Goal: Task Accomplishment & Management: Manage account settings

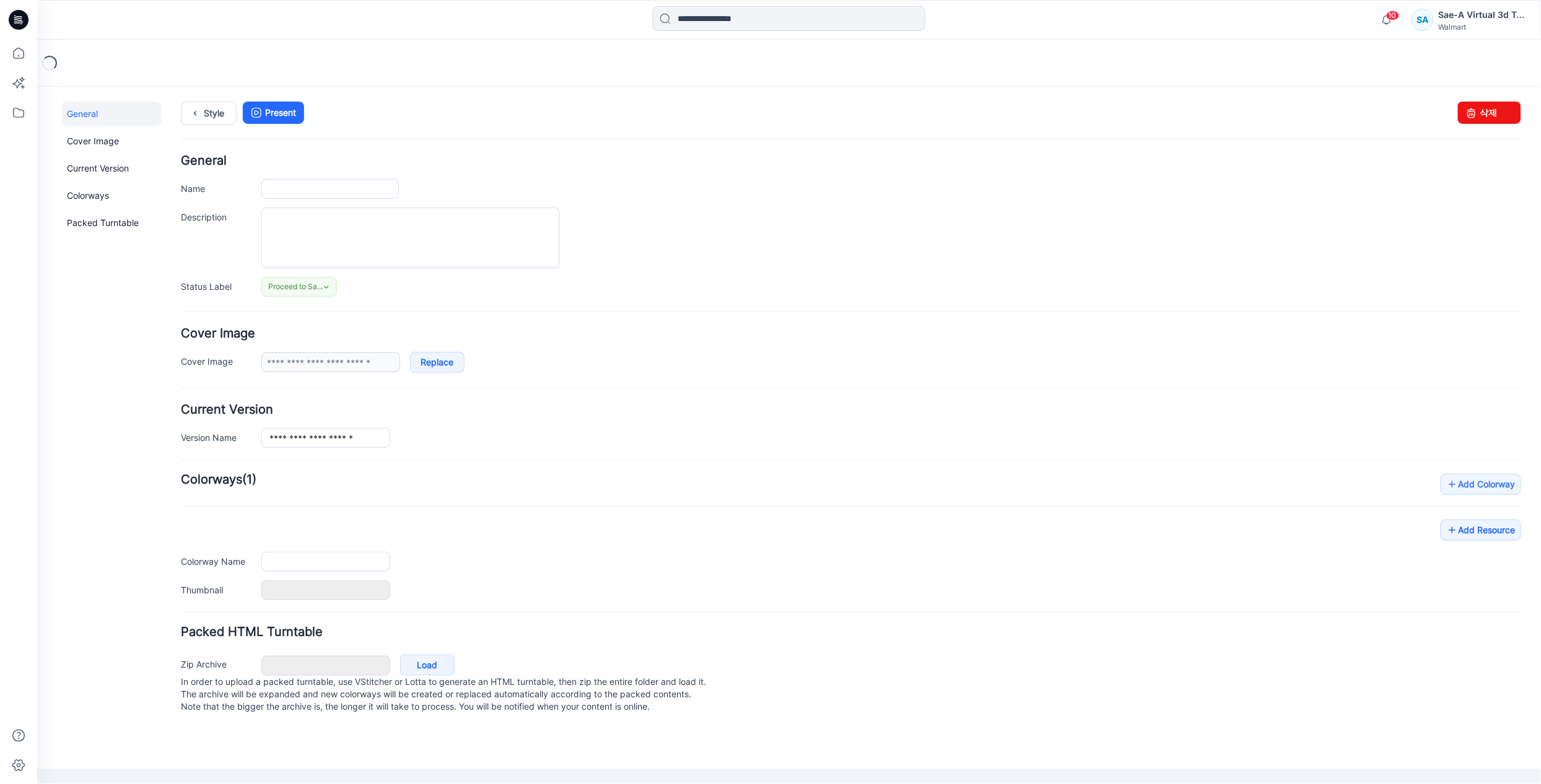
type input "**********"
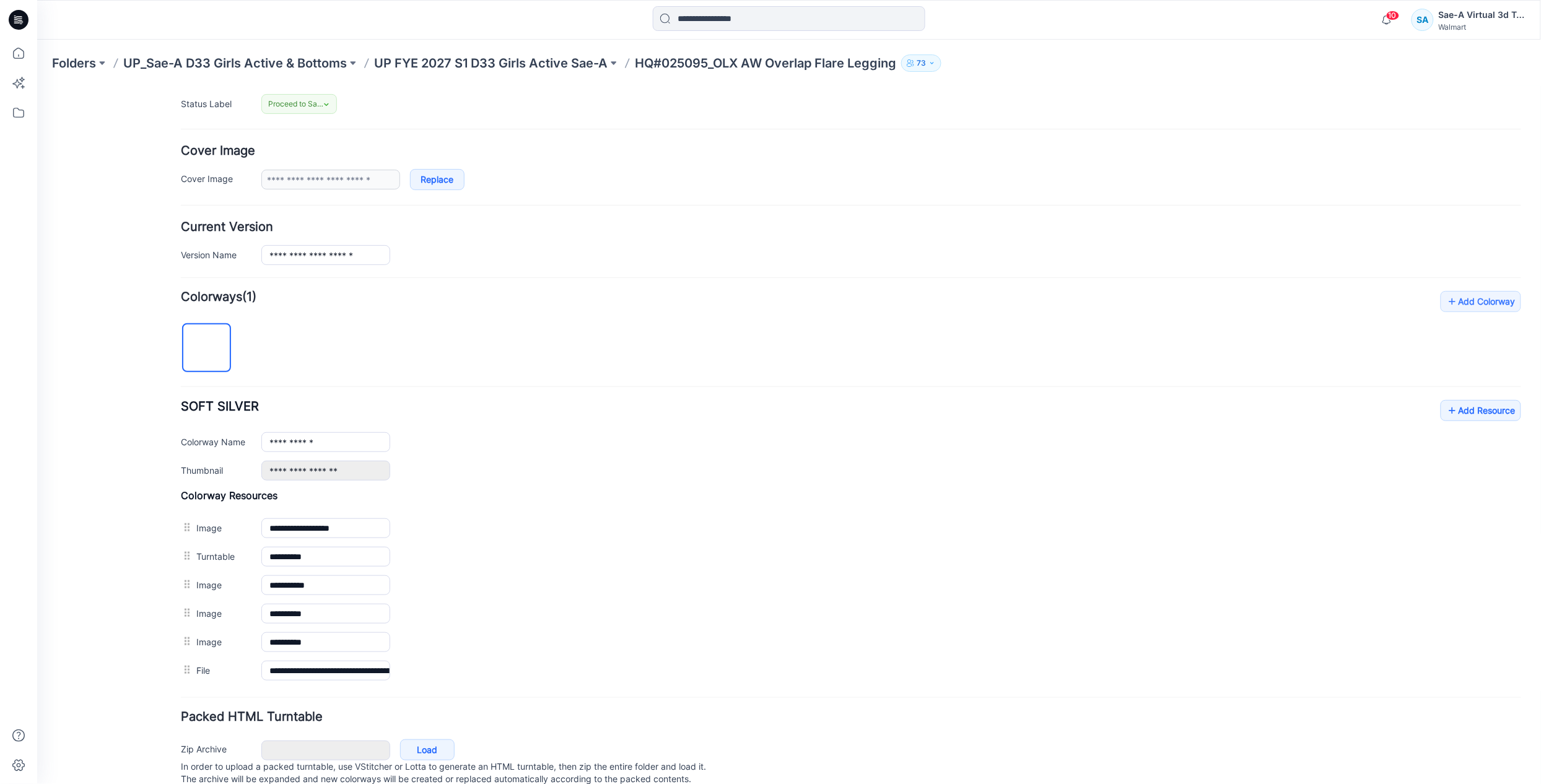
scroll to position [229, 0]
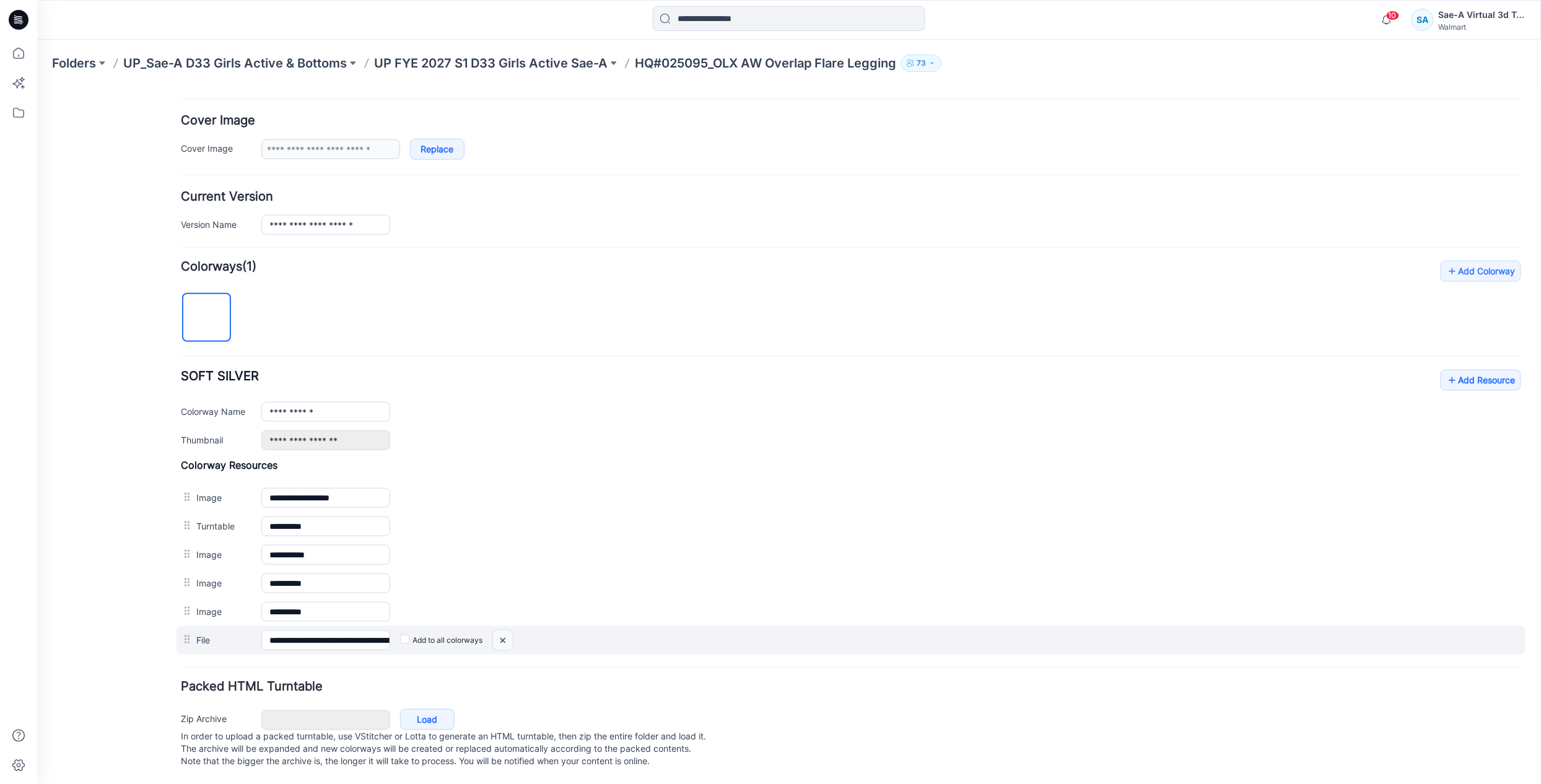
click at [500, 630] on img at bounding box center [502, 640] width 20 height 20
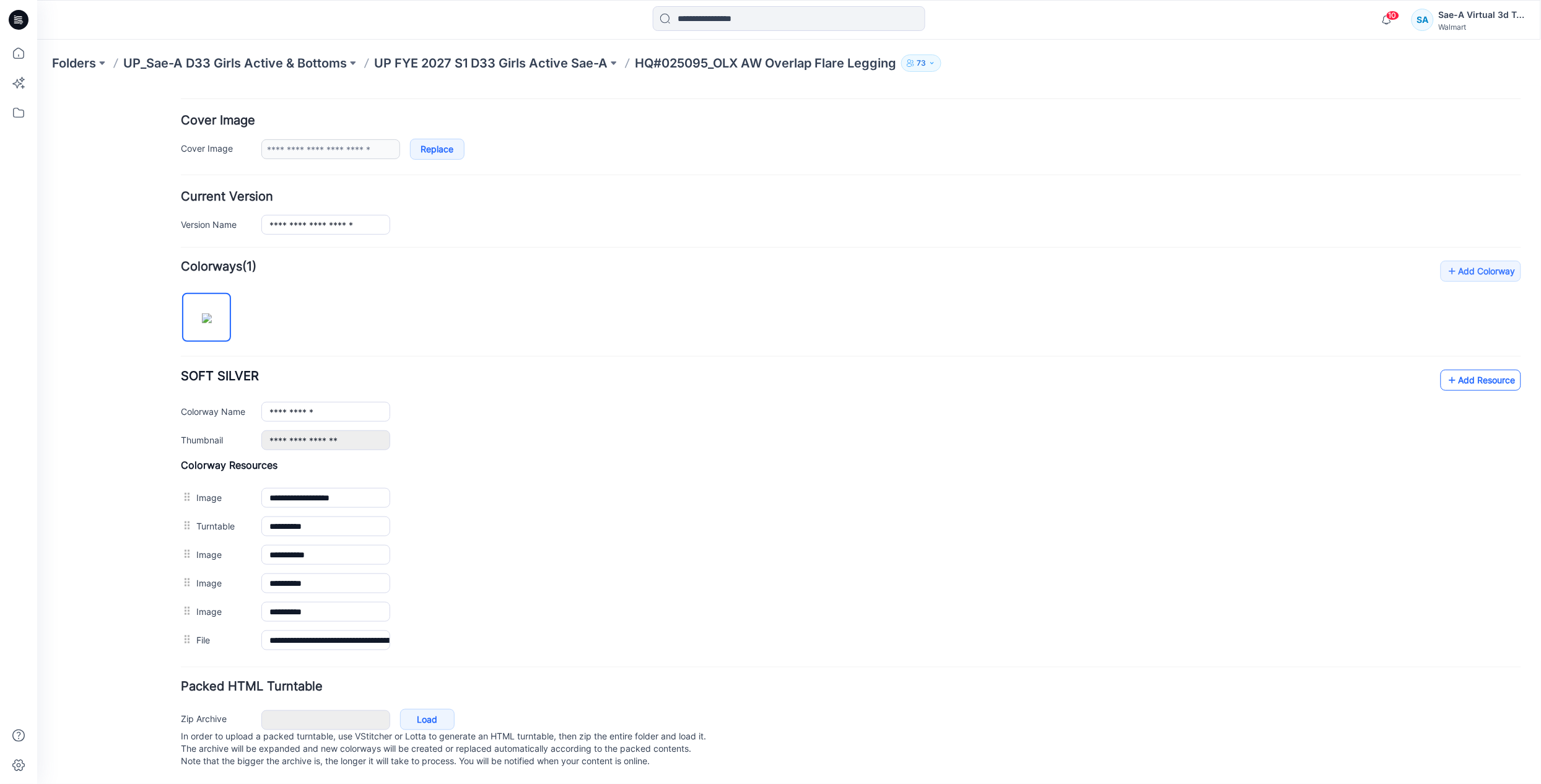
click at [1461, 369] on link "Add Resource" at bounding box center [1481, 379] width 81 height 21
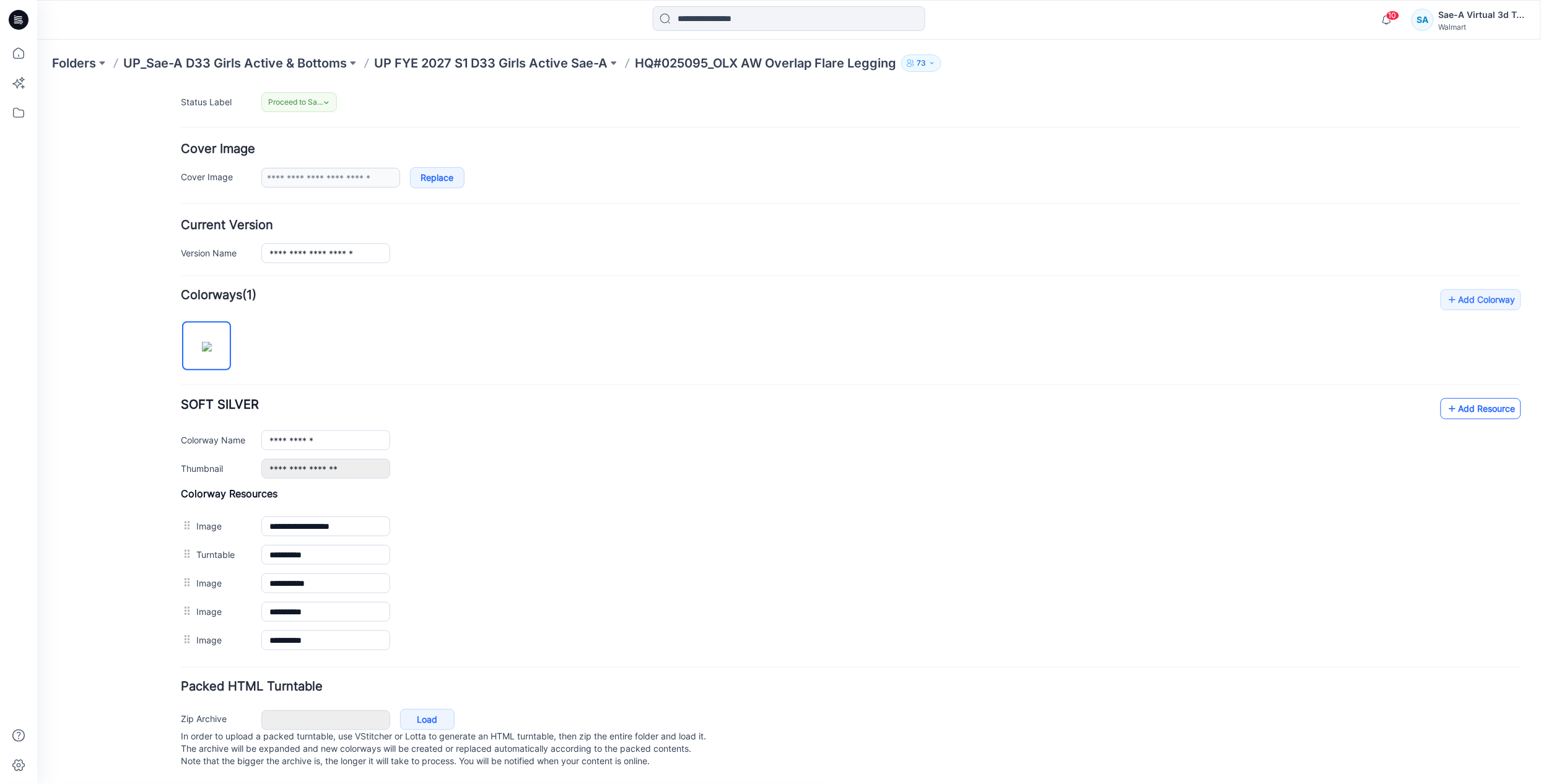
scroll to position [201, 0]
click at [1459, 397] on link "Add Resource" at bounding box center [1481, 407] width 81 height 21
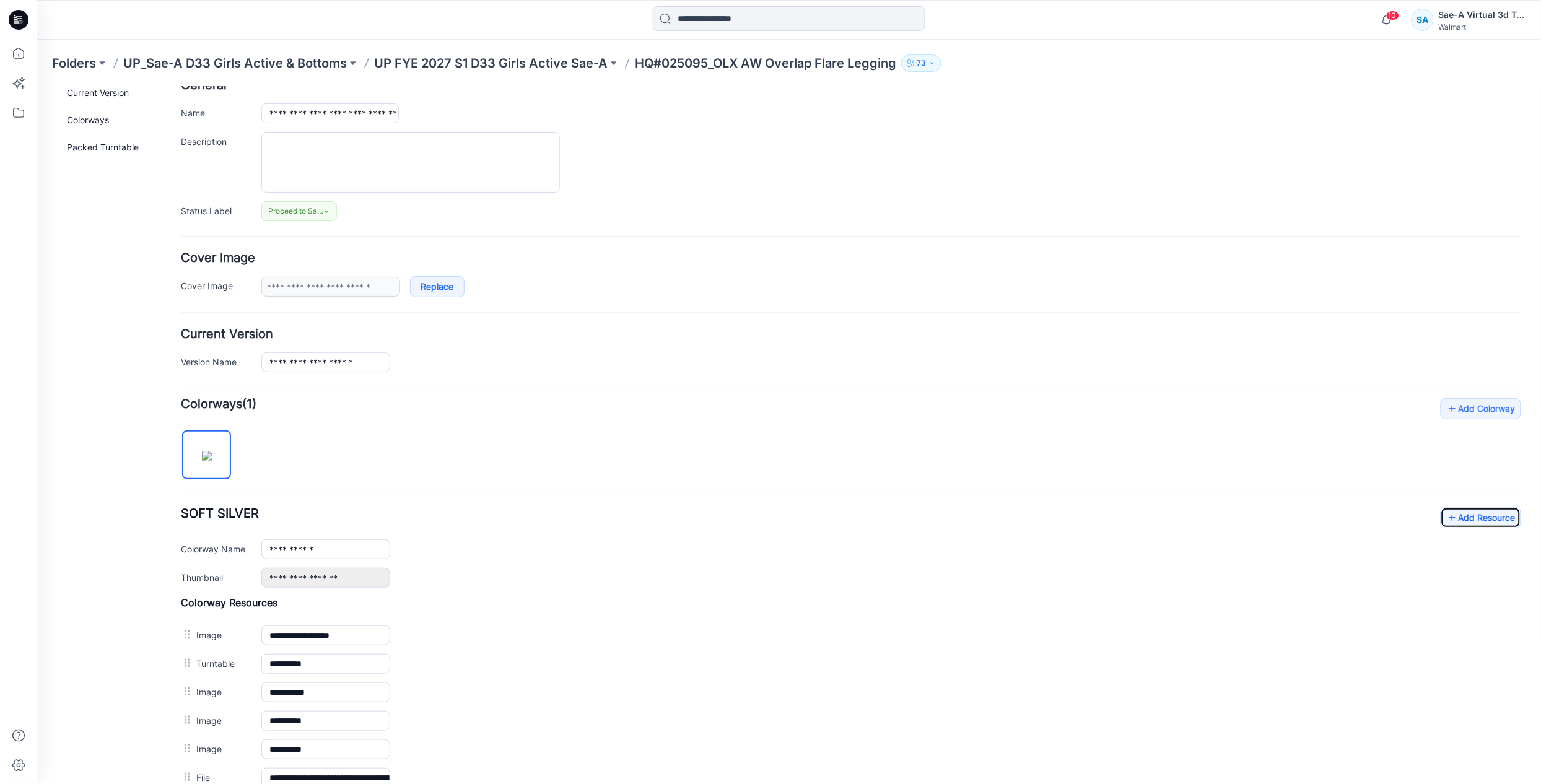
scroll to position [0, 0]
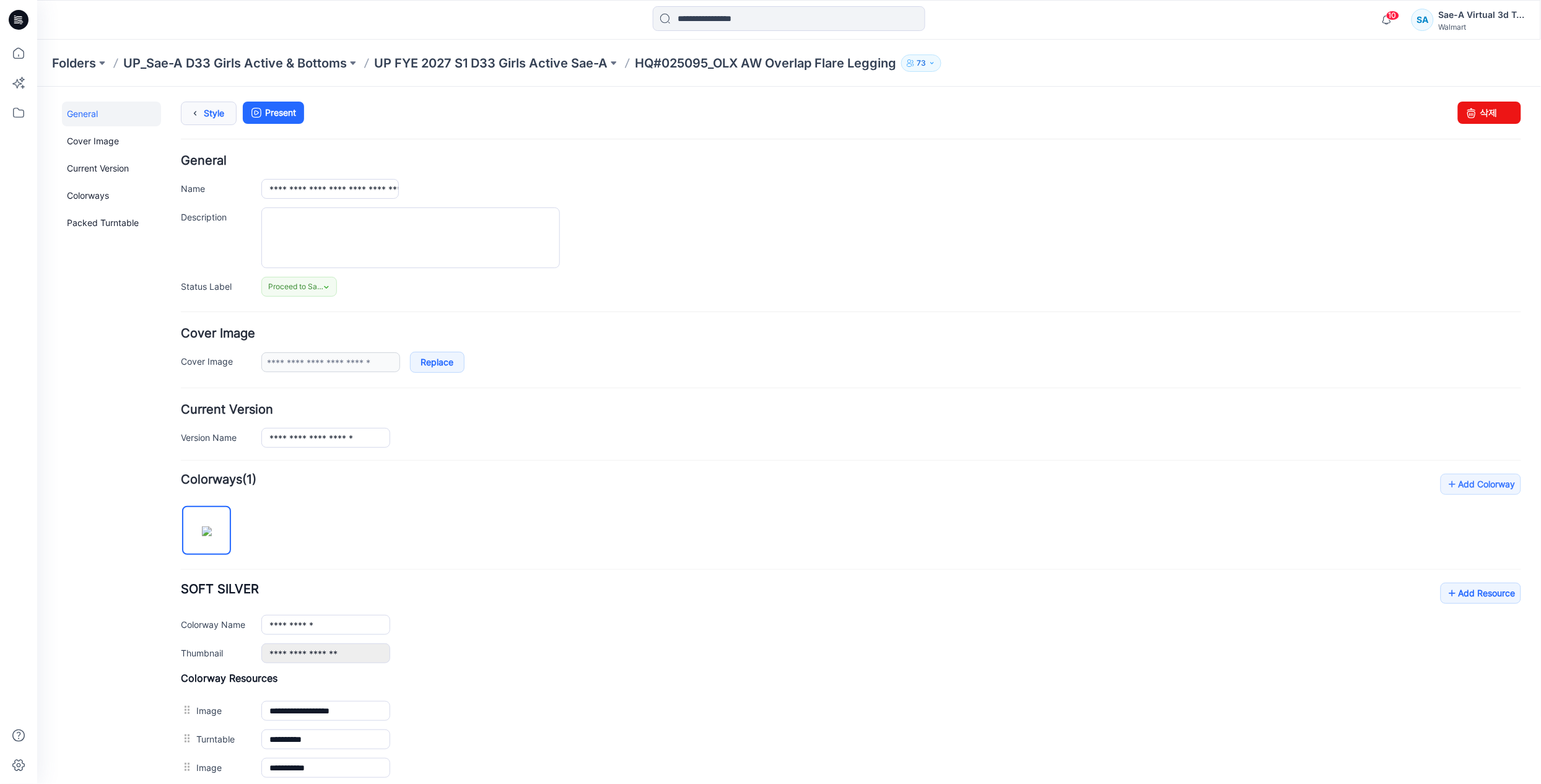
click at [195, 106] on icon at bounding box center [195, 112] width 17 height 22
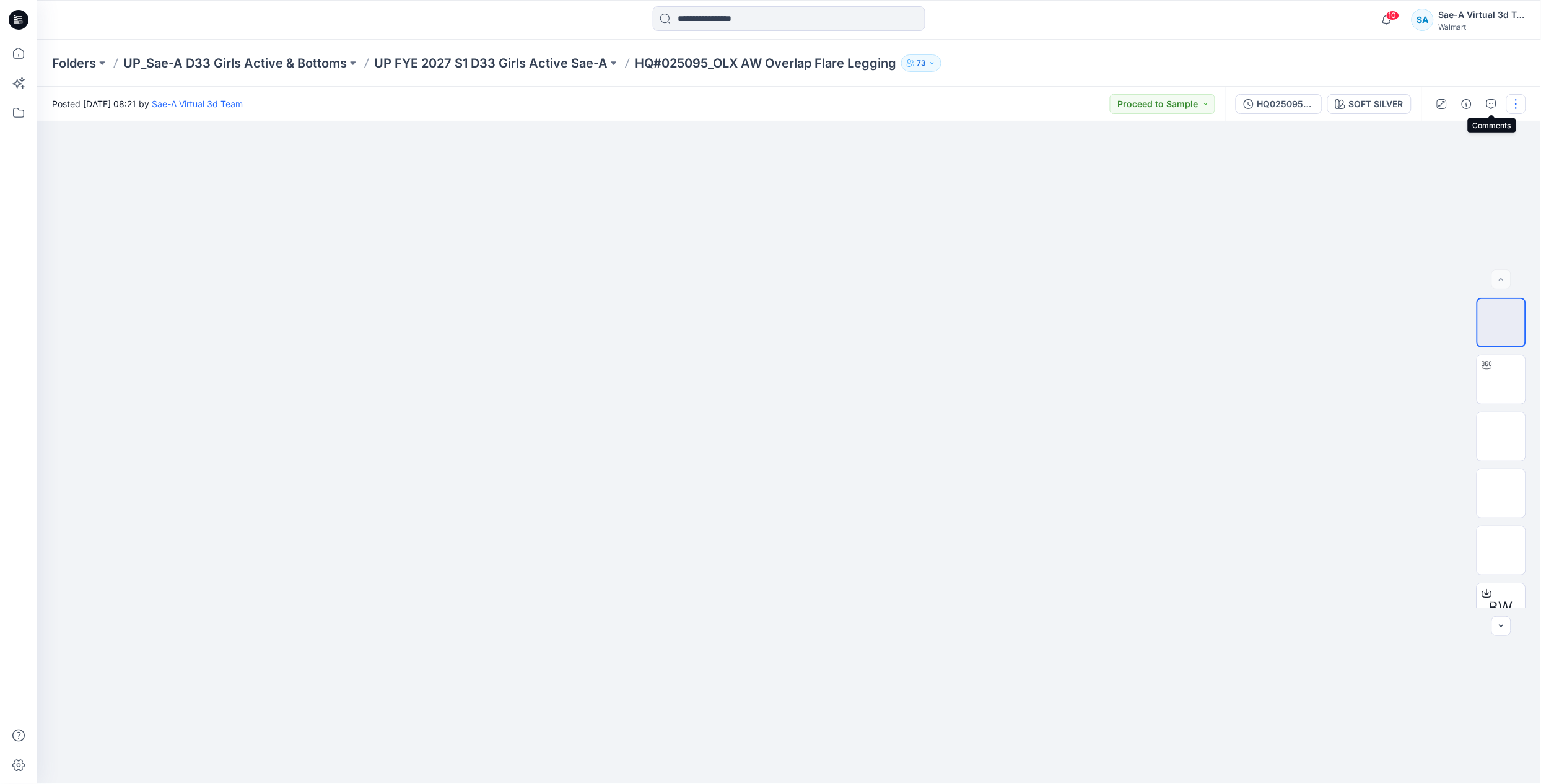
click at [1521, 98] on button "button" at bounding box center [1516, 104] width 20 height 20
click at [1429, 162] on p "Edit" at bounding box center [1437, 167] width 16 height 13
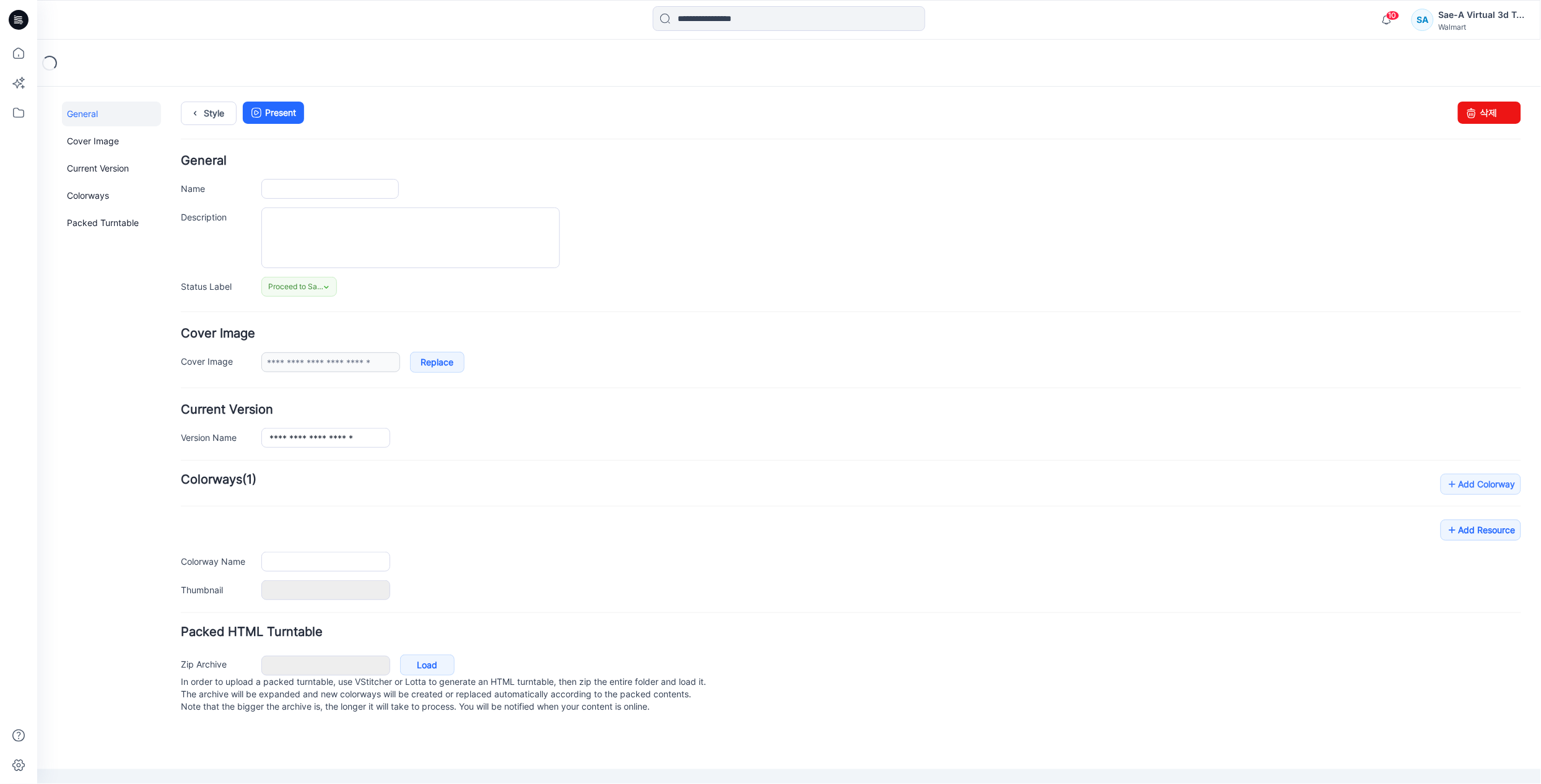
type input "**********"
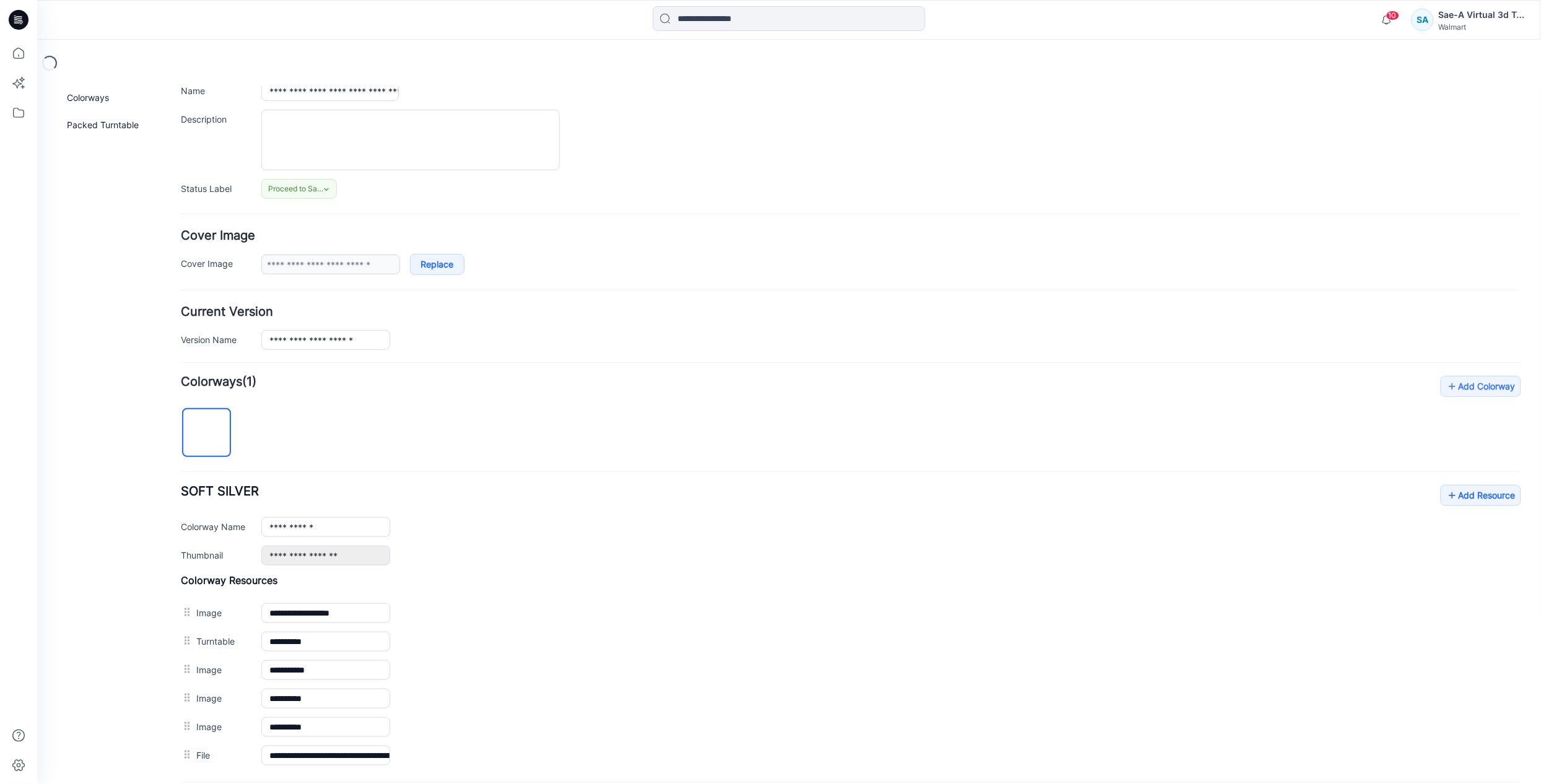
scroll to position [229, 0]
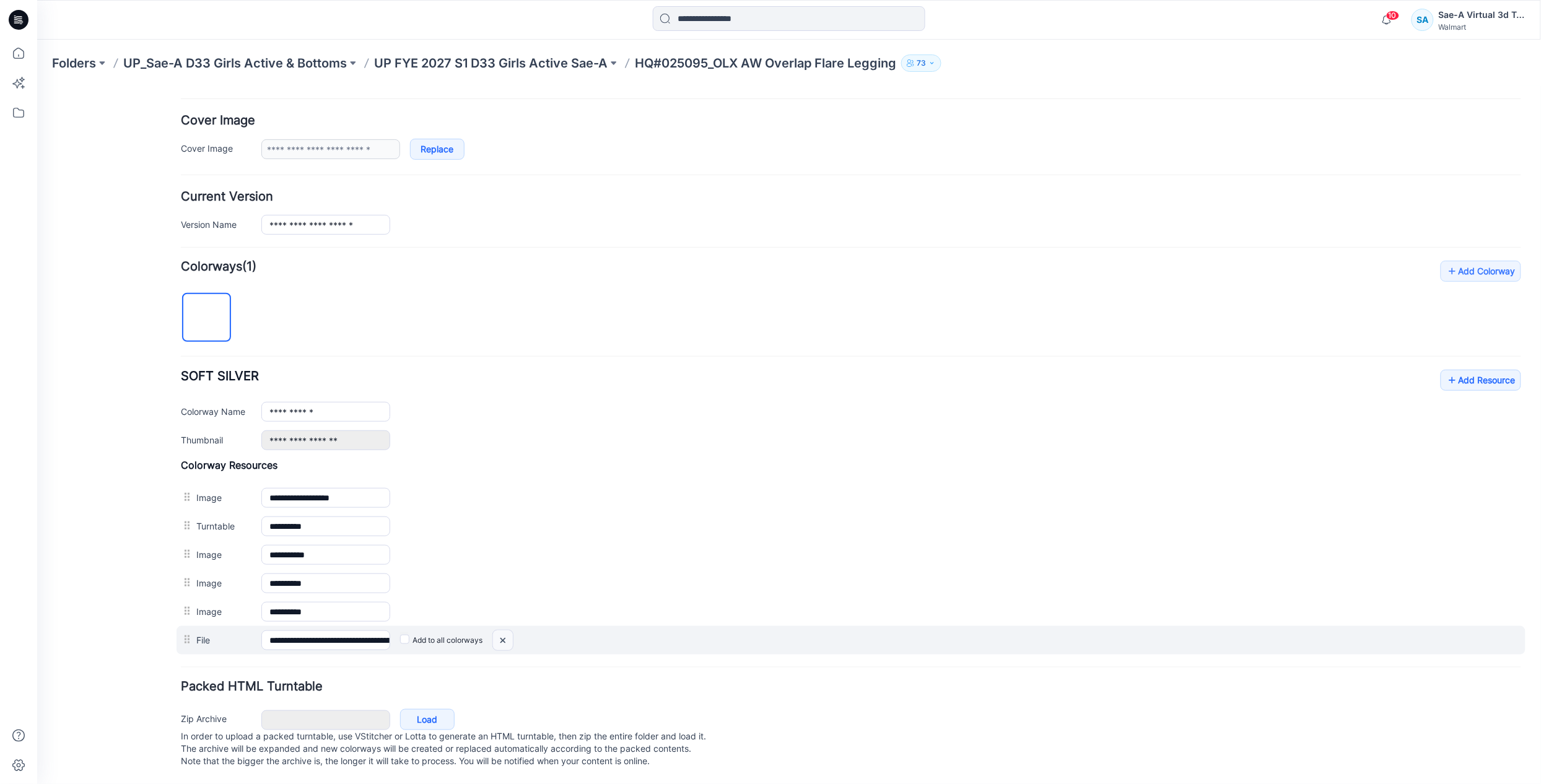
click at [500, 630] on img at bounding box center [502, 640] width 20 height 20
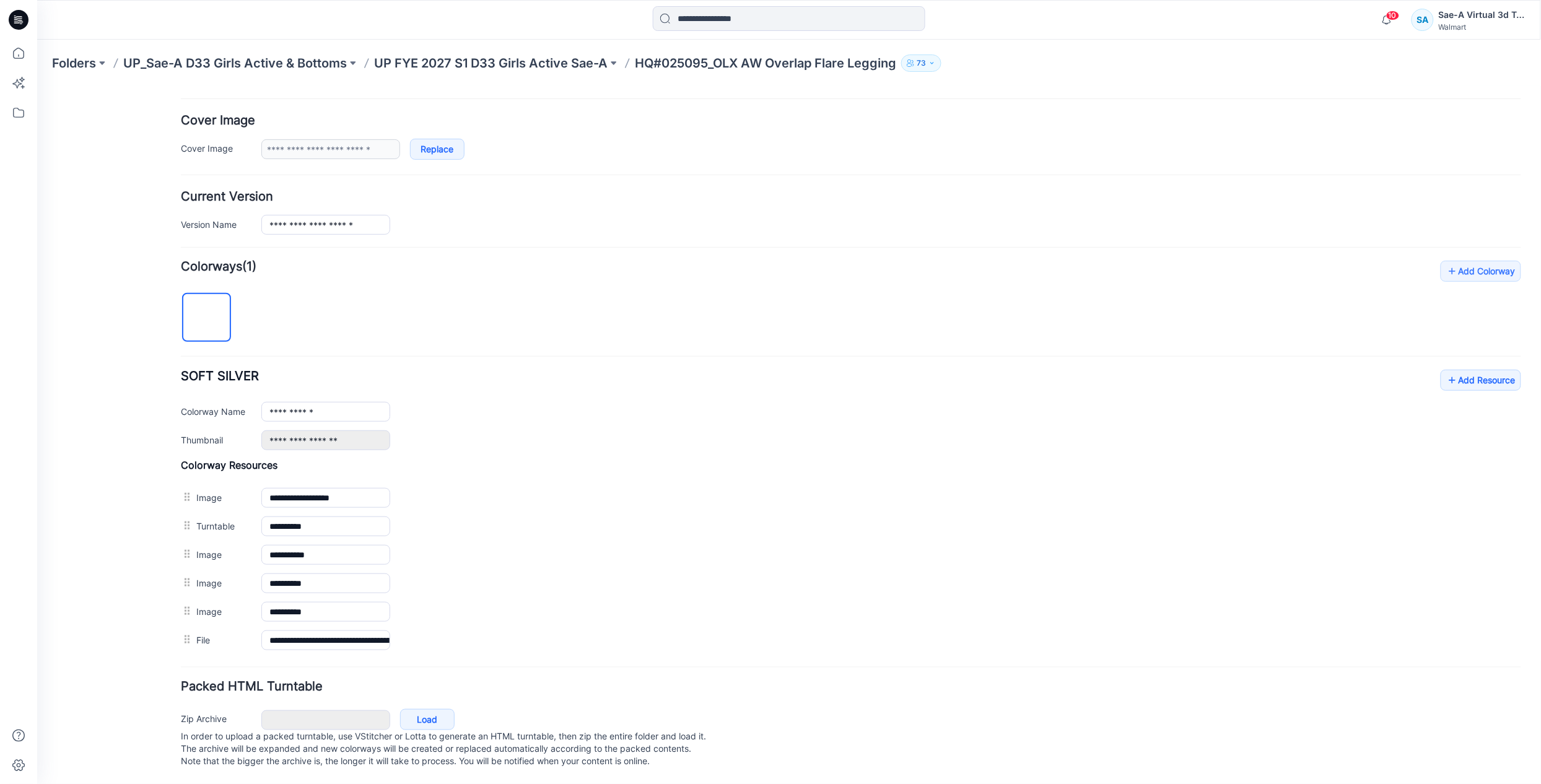
scroll to position [201, 0]
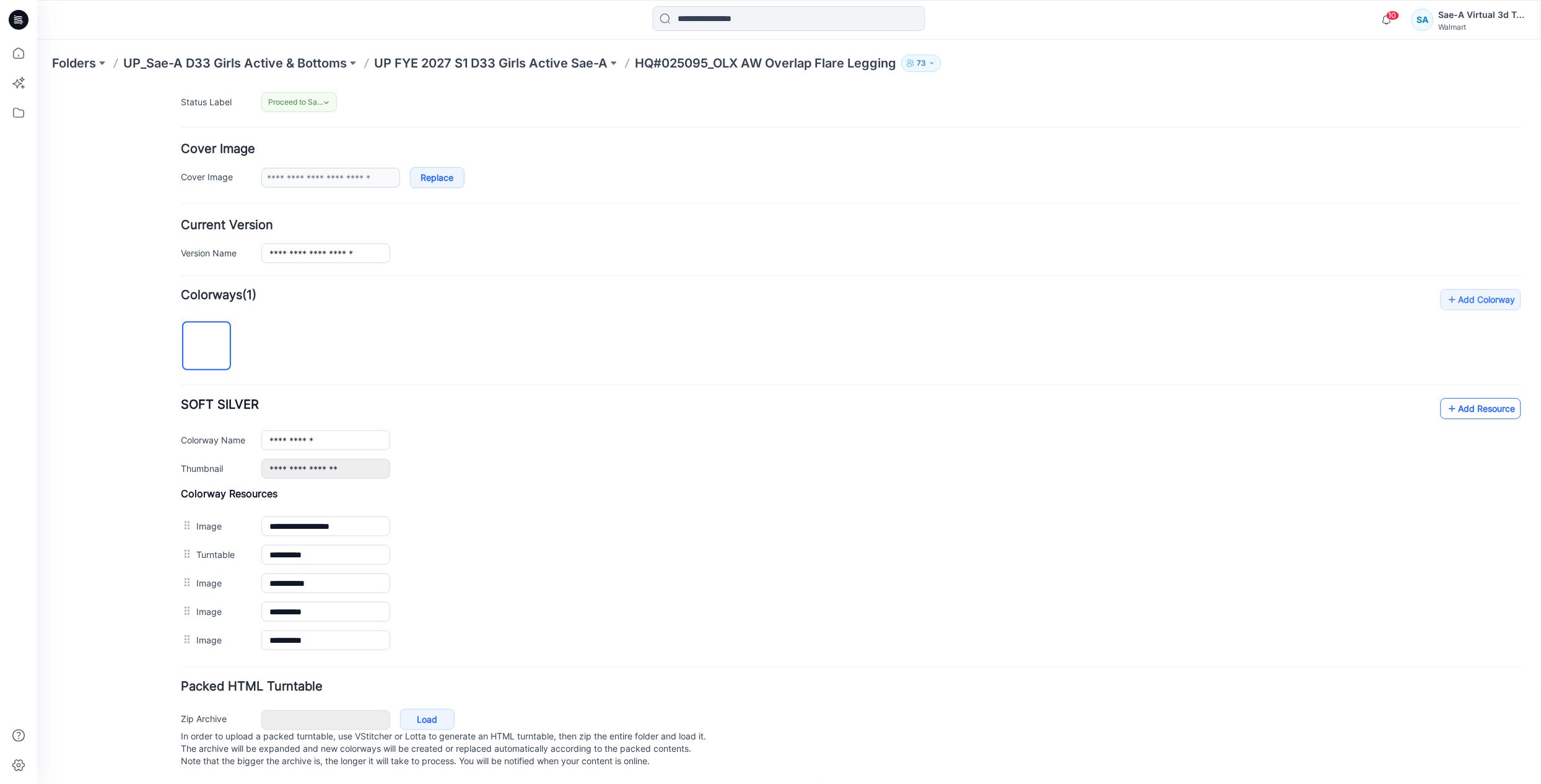
click at [1456, 397] on link "Add Resource" at bounding box center [1481, 407] width 81 height 21
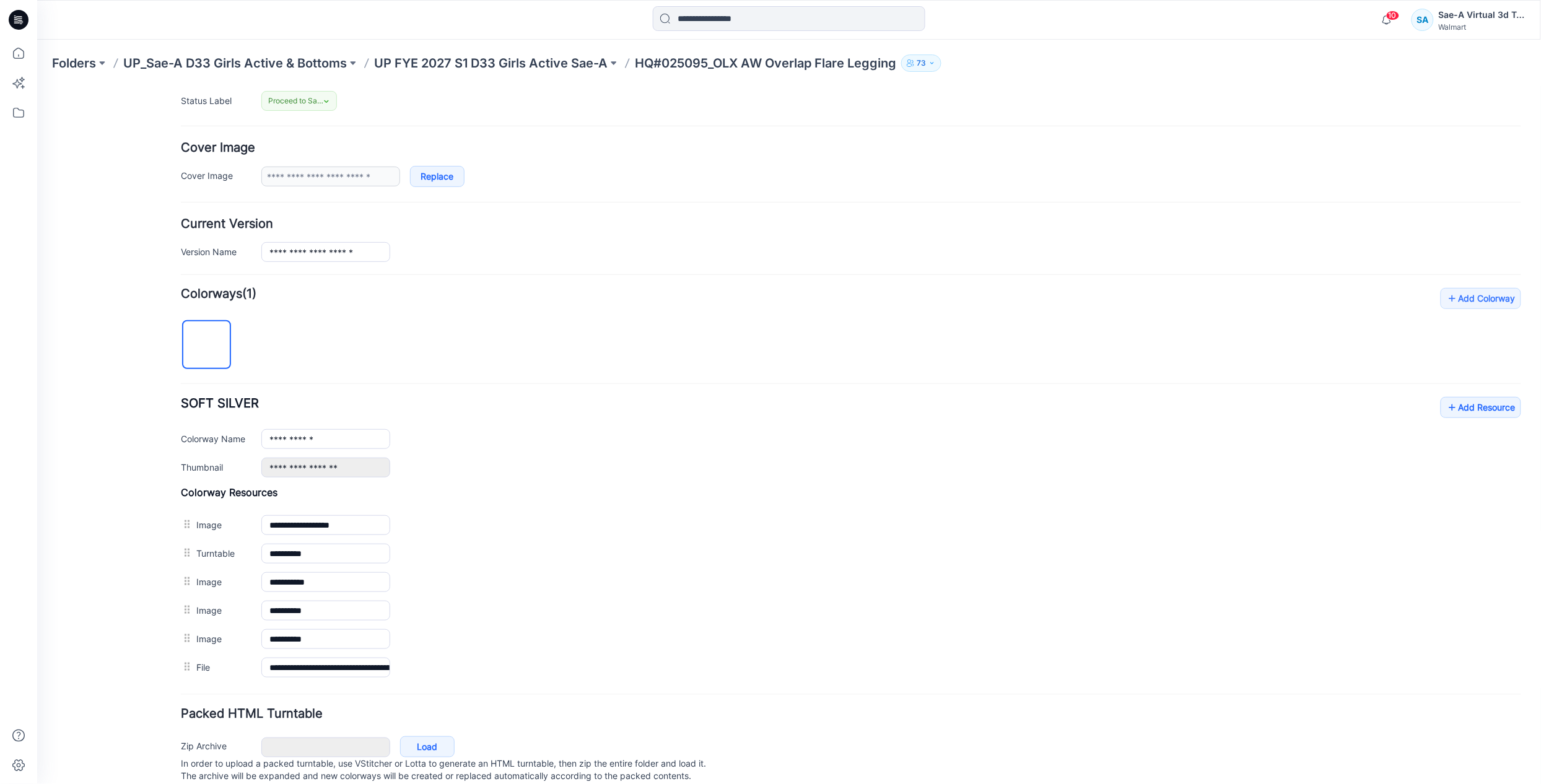
scroll to position [0, 0]
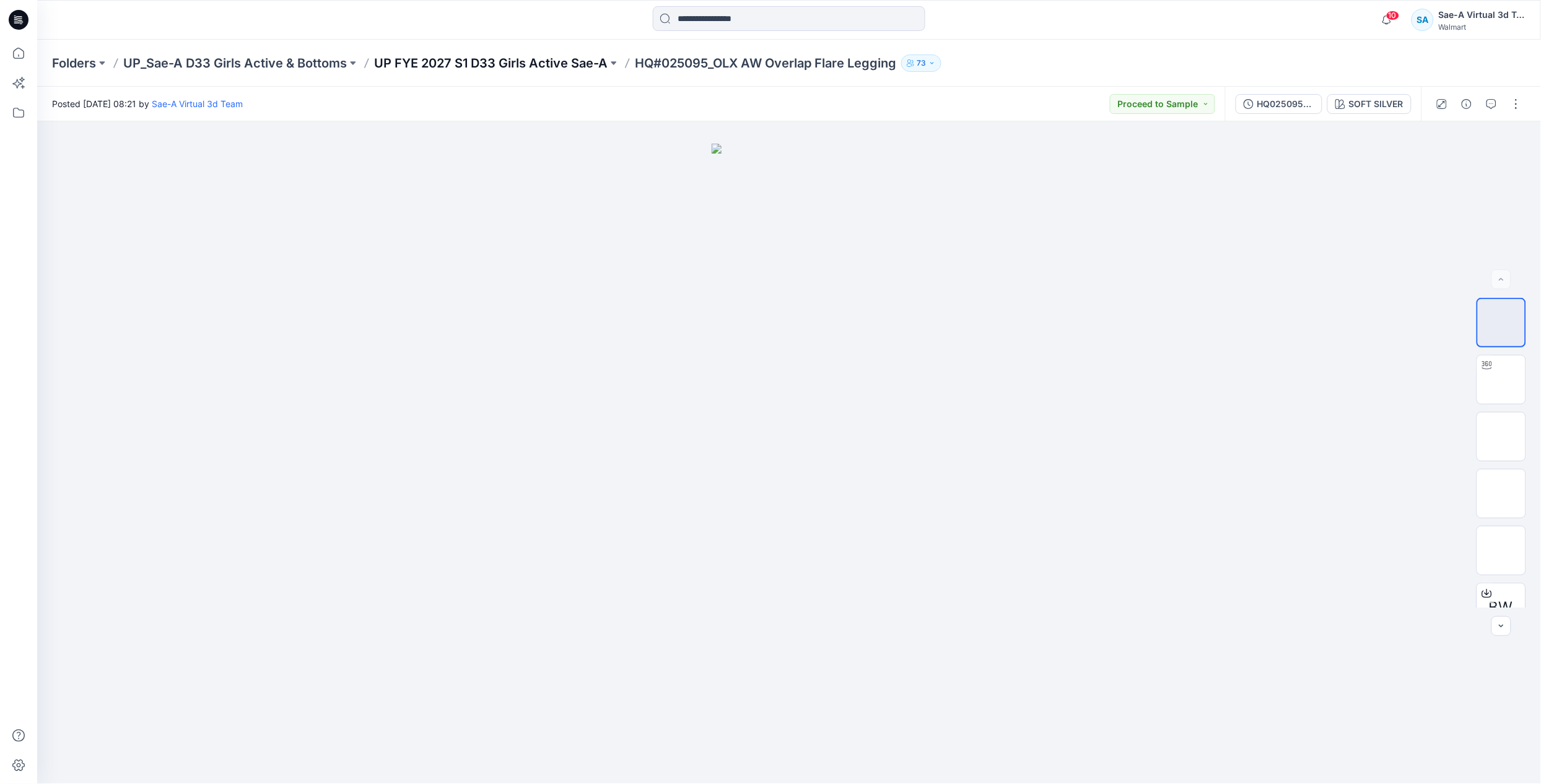
click at [567, 69] on p "UP FYE 2027 S1 D33 Girls Active Sae-A" at bounding box center [491, 63] width 233 height 17
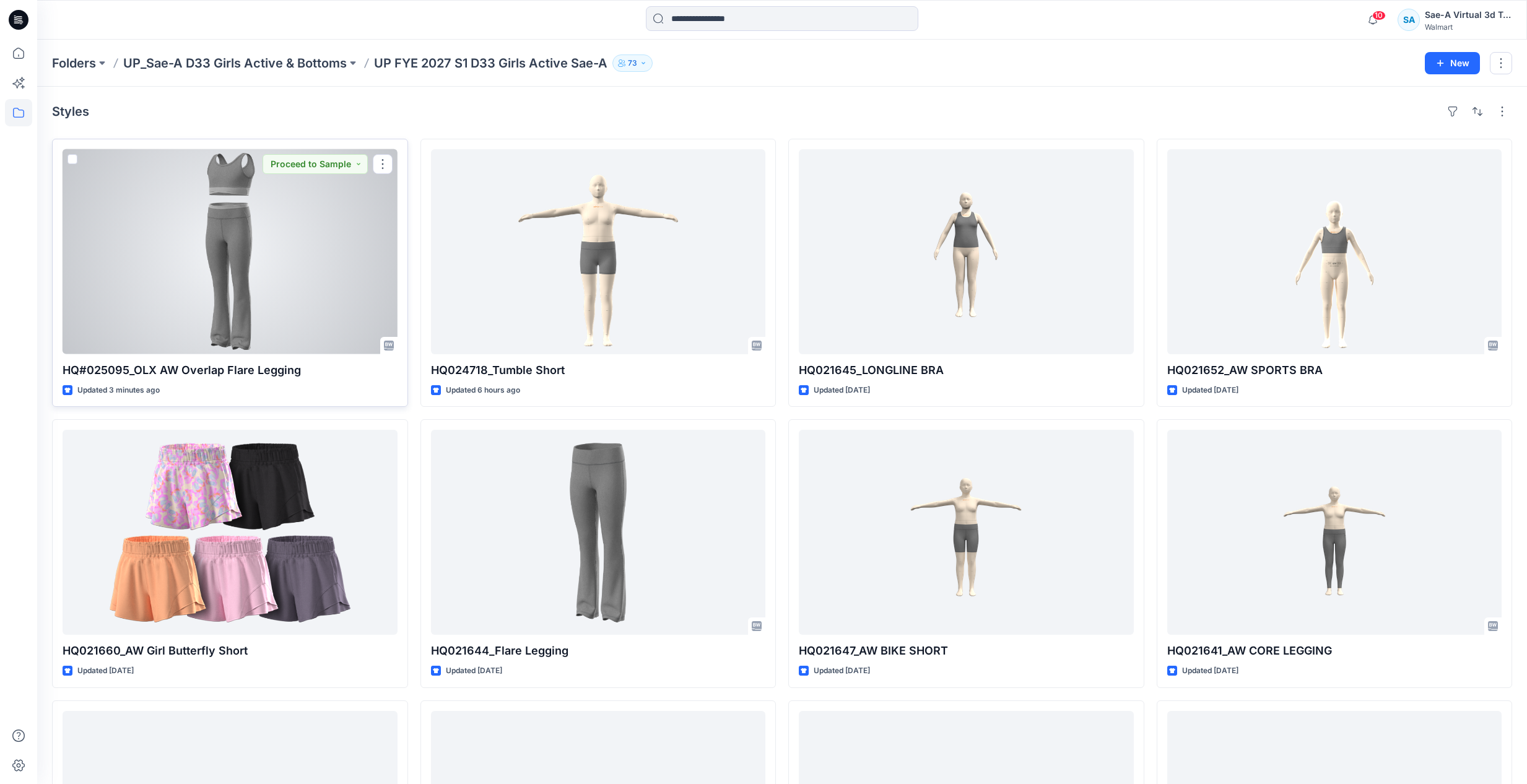
click at [257, 313] on div at bounding box center [230, 252] width 335 height 205
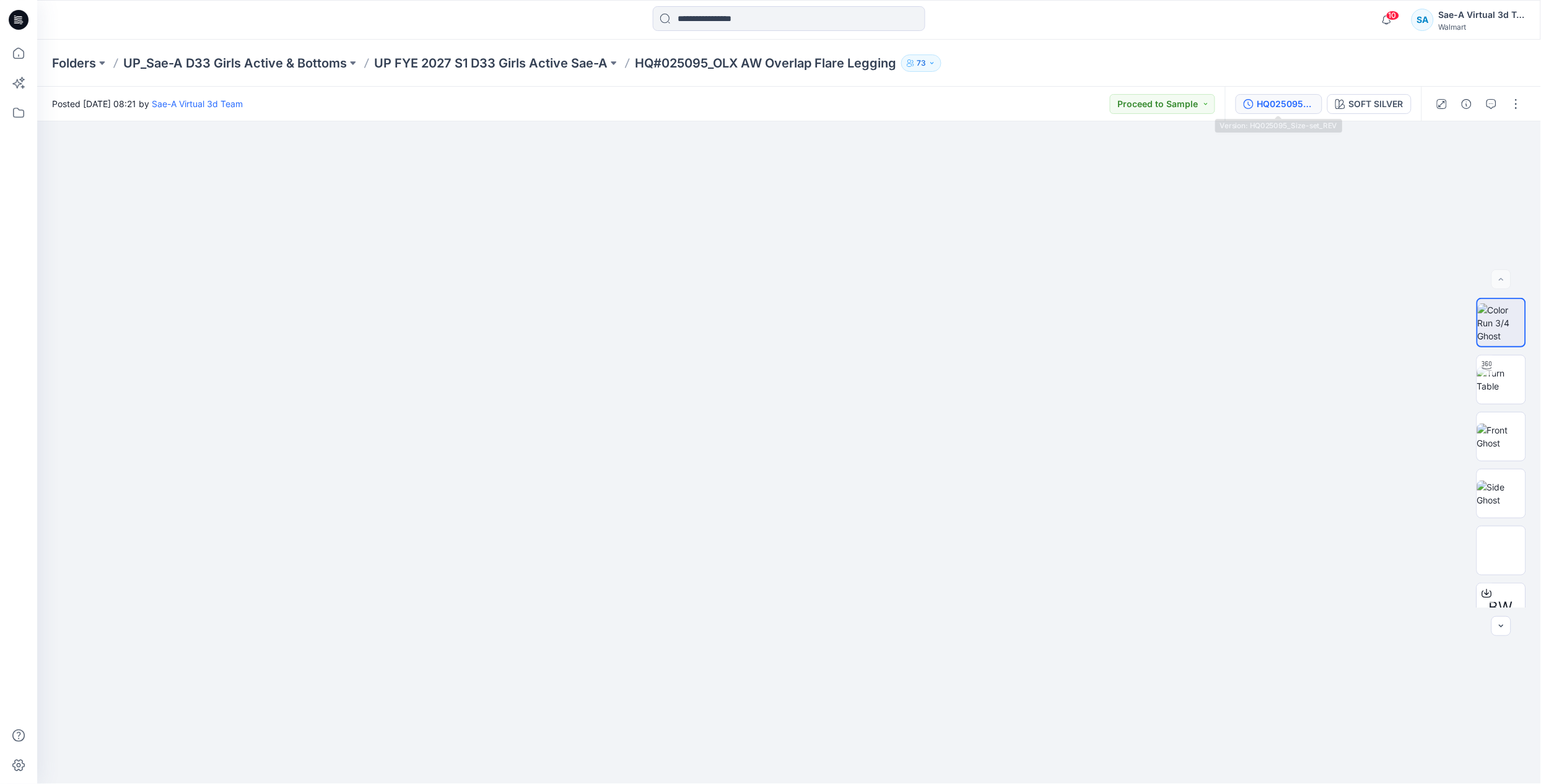
click at [1281, 105] on div "HQ025095_Size-set_REV" at bounding box center [1286, 104] width 57 height 14
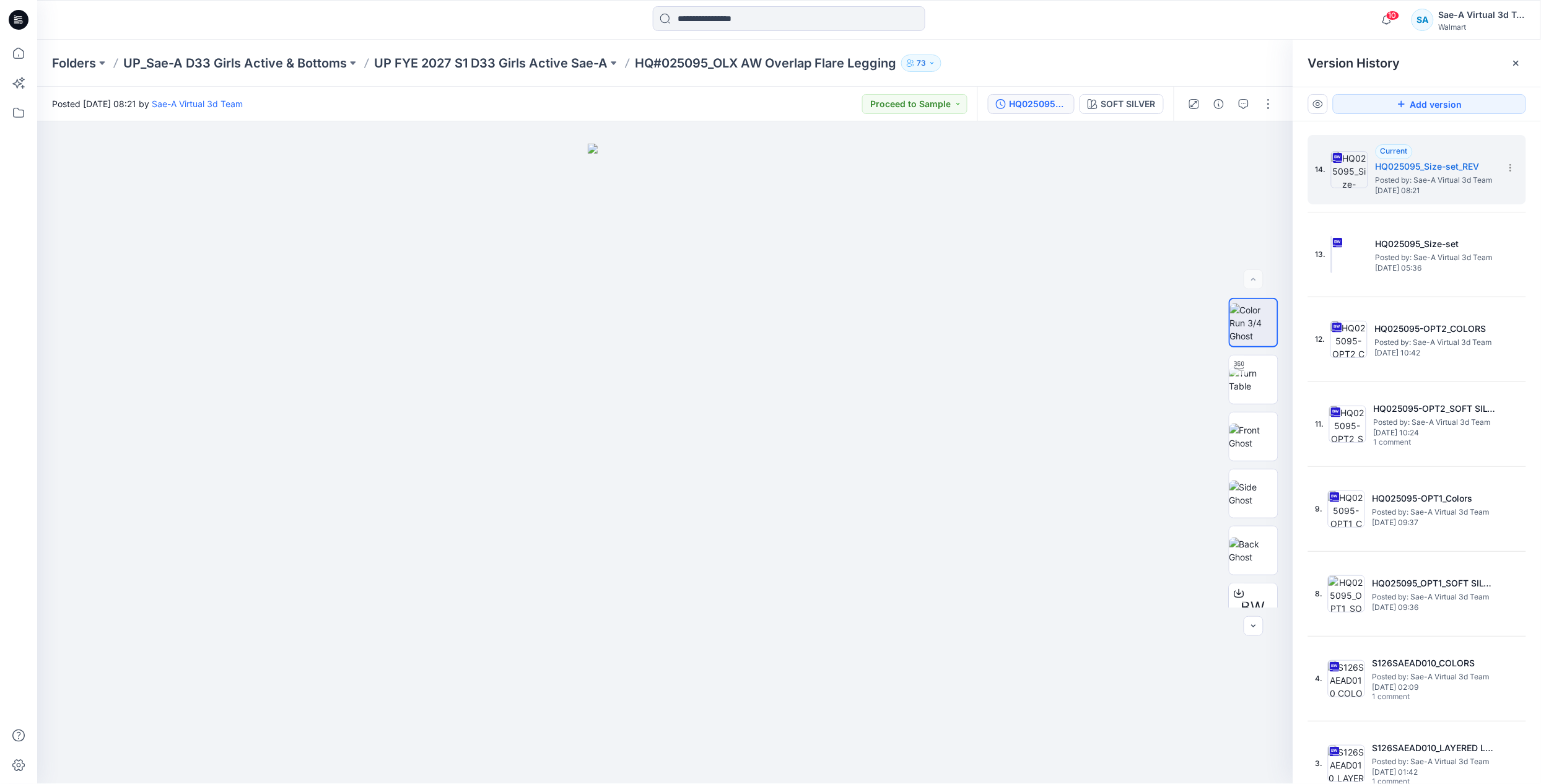
click at [1164, 36] on div "10 Notifications Your style HQ#025095_OLX AW Overlap Flare Legging has been upd…" at bounding box center [789, 19] width 1504 height 40
click at [1014, 40] on div "Folders UP_Sae-A D33 Girls Active & Bottoms UP FYE 2027 S1 D33 Girls Active Sae…" at bounding box center [789, 63] width 1504 height 47
click at [1517, 60] on icon at bounding box center [1516, 63] width 10 height 10
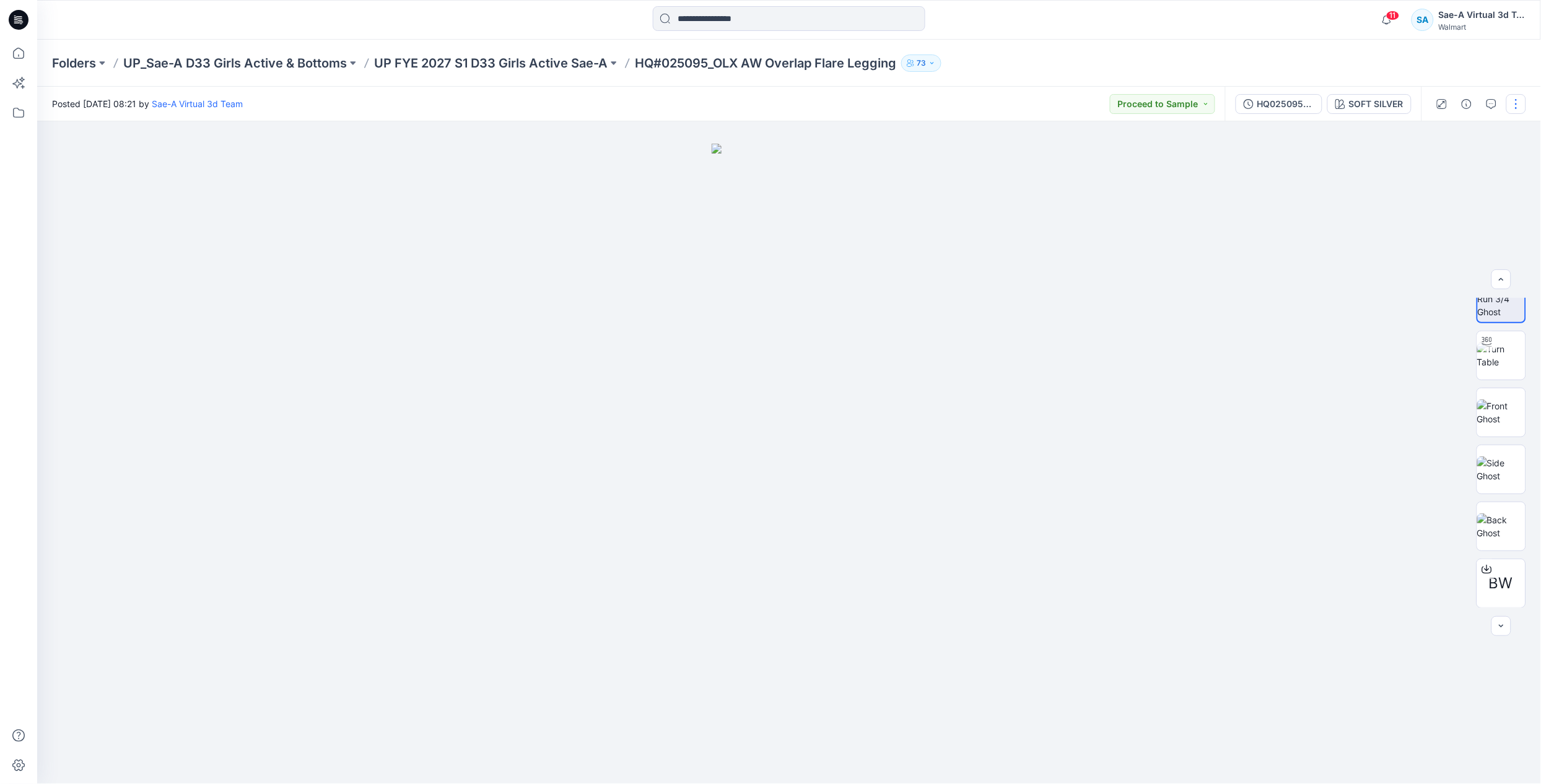
click at [1519, 105] on button "button" at bounding box center [1516, 104] width 20 height 20
click at [1431, 170] on p "Edit" at bounding box center [1437, 167] width 16 height 13
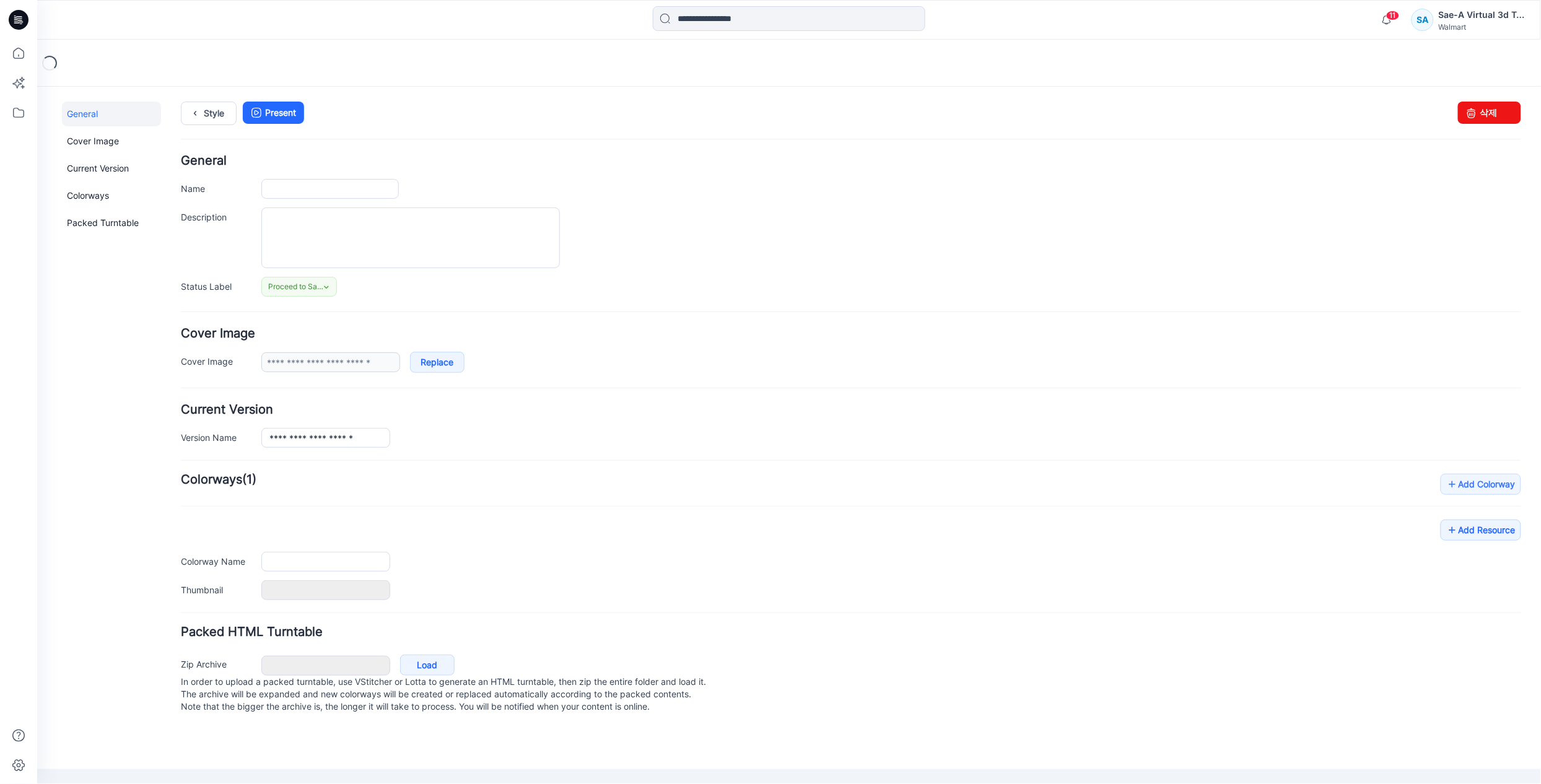
type input "**********"
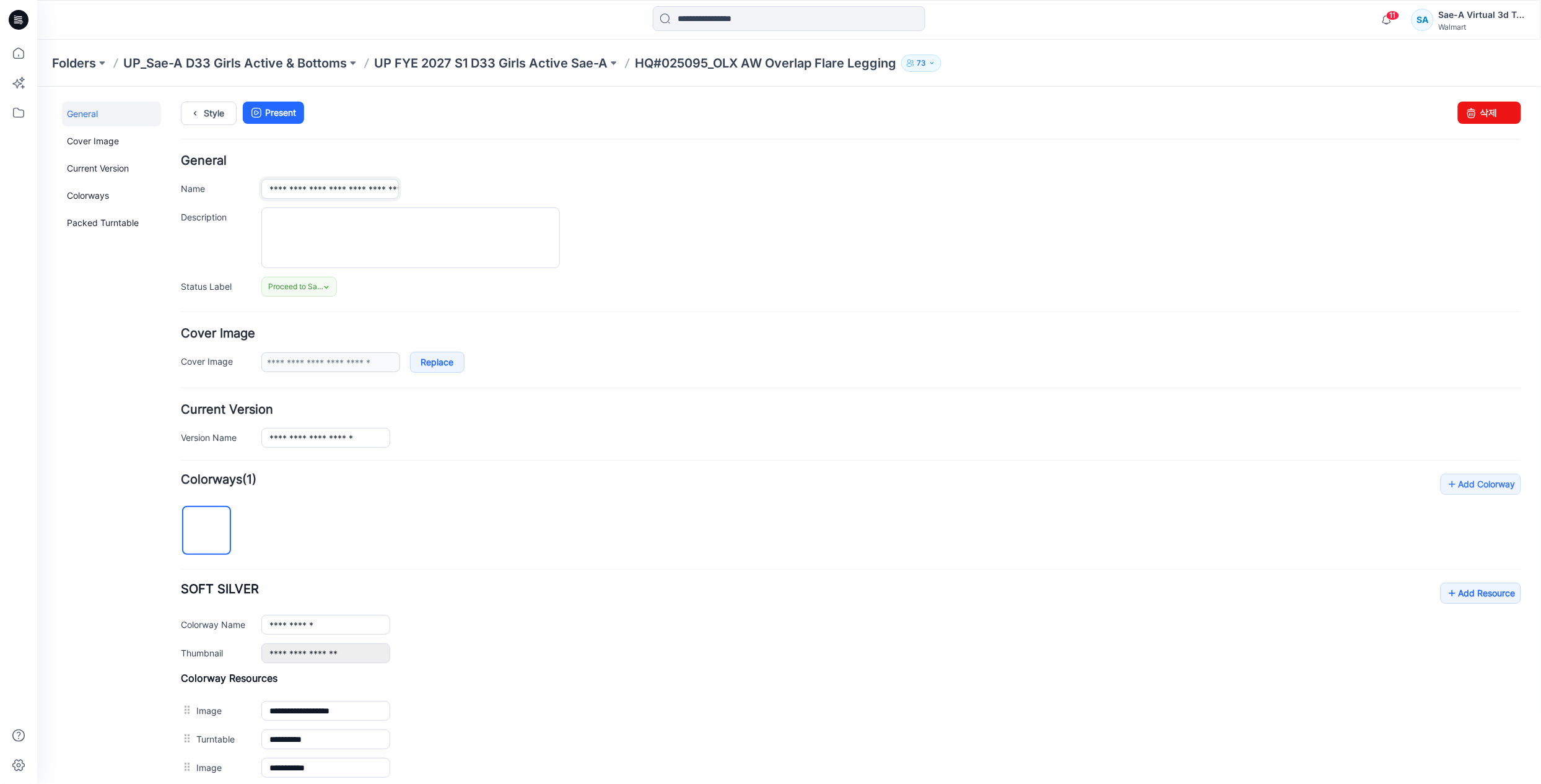
drag, startPoint x: 358, startPoint y: 187, endPoint x: 526, endPoint y: 187, distance: 168.0
click at [525, 187] on div "**********" at bounding box center [890, 188] width 1260 height 20
type input "**********"
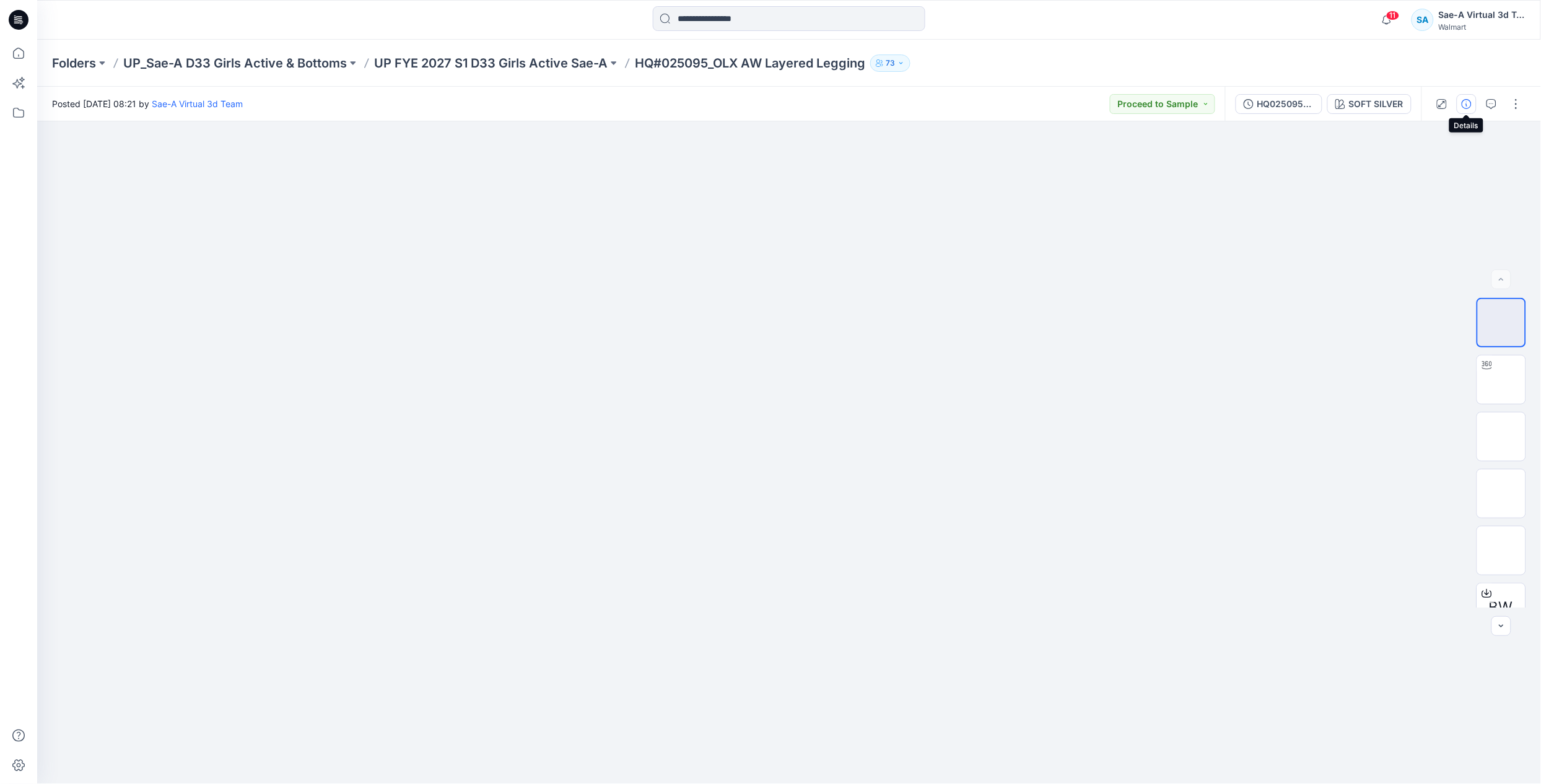
click at [1470, 103] on icon "button" at bounding box center [1467, 104] width 10 height 10
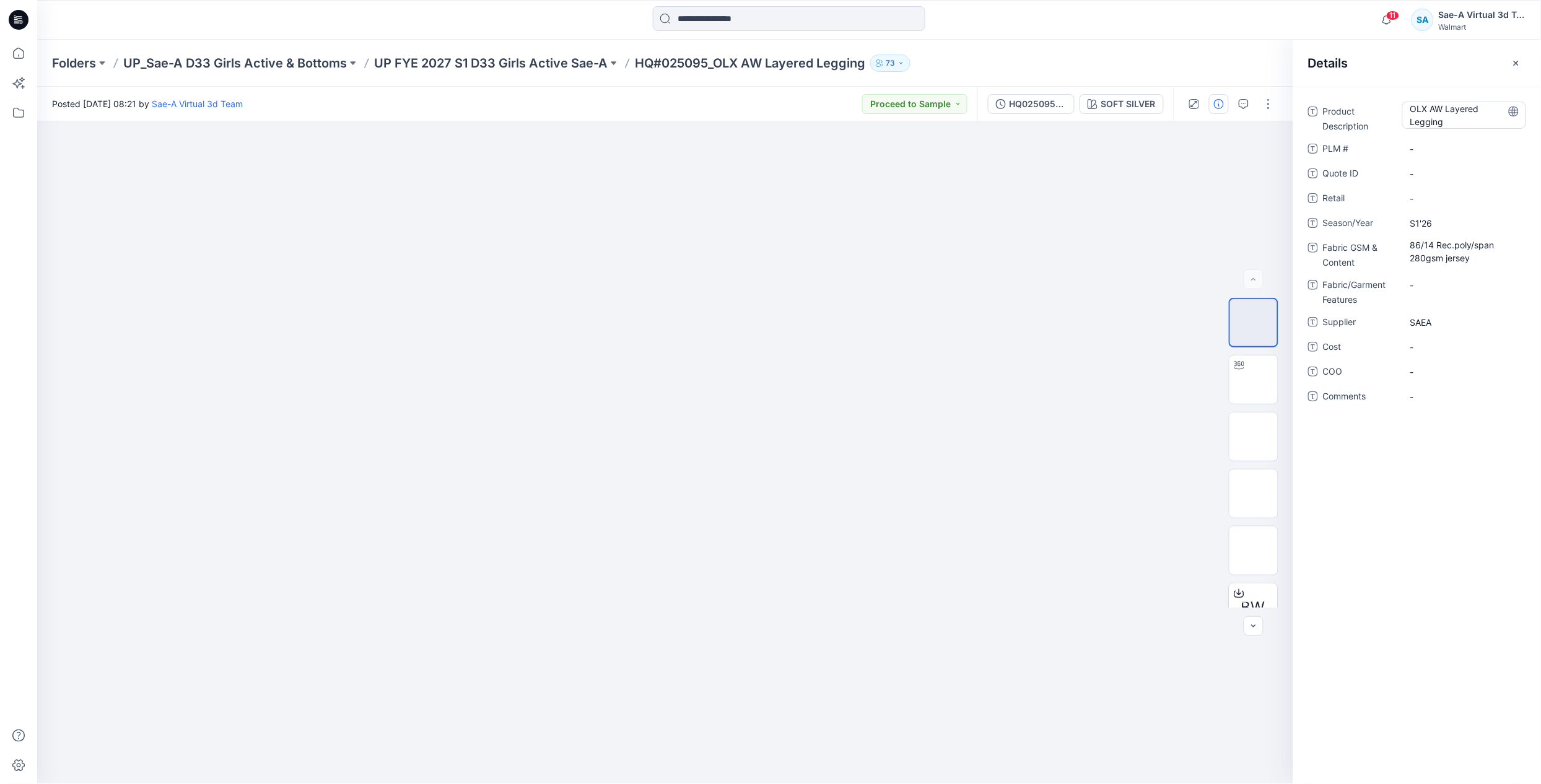
click at [1456, 119] on Description "OLX AW Layered Legging" at bounding box center [1463, 115] width 108 height 26
click at [1232, 67] on div "Folders UP_Sae-A D33 Girls Active & Bottoms UP FYE 2027 S1 D33 Girls Active Sae…" at bounding box center [740, 63] width 1377 height 17
click at [1515, 60] on icon "button" at bounding box center [1516, 63] width 10 height 10
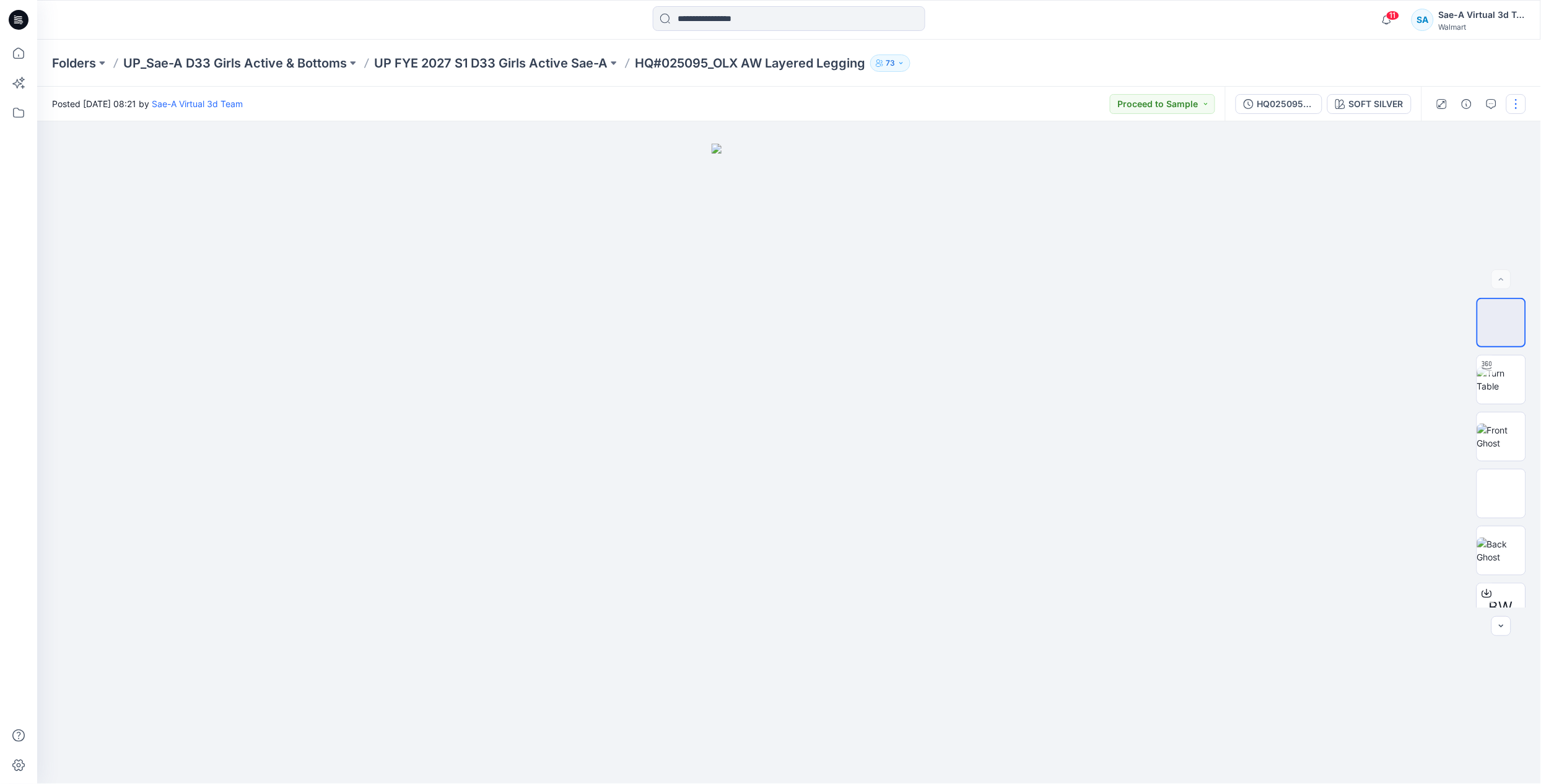
click at [1515, 104] on button "button" at bounding box center [1516, 104] width 20 height 20
click at [1441, 167] on p "Edit" at bounding box center [1437, 167] width 16 height 13
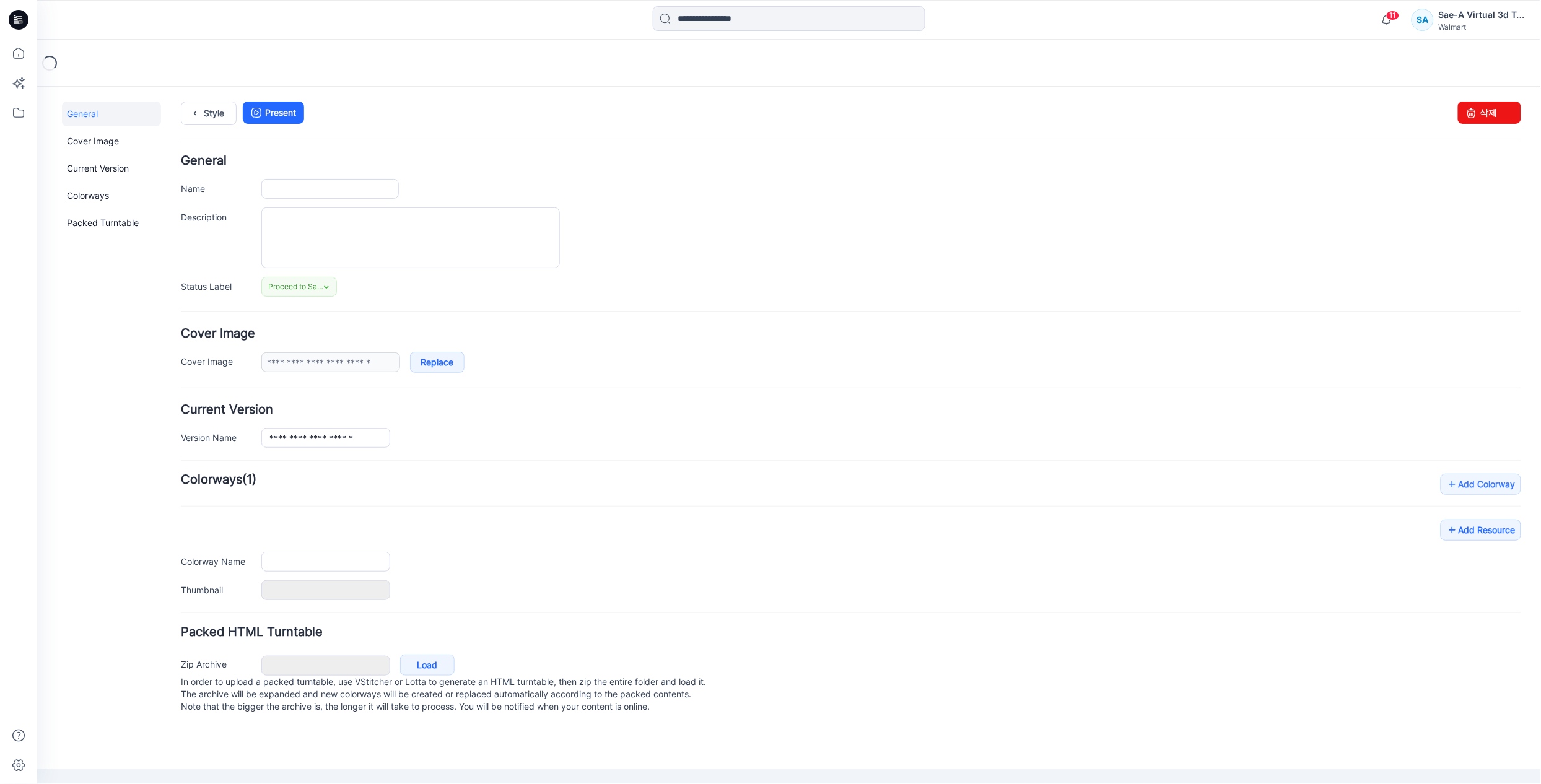
type input "**********"
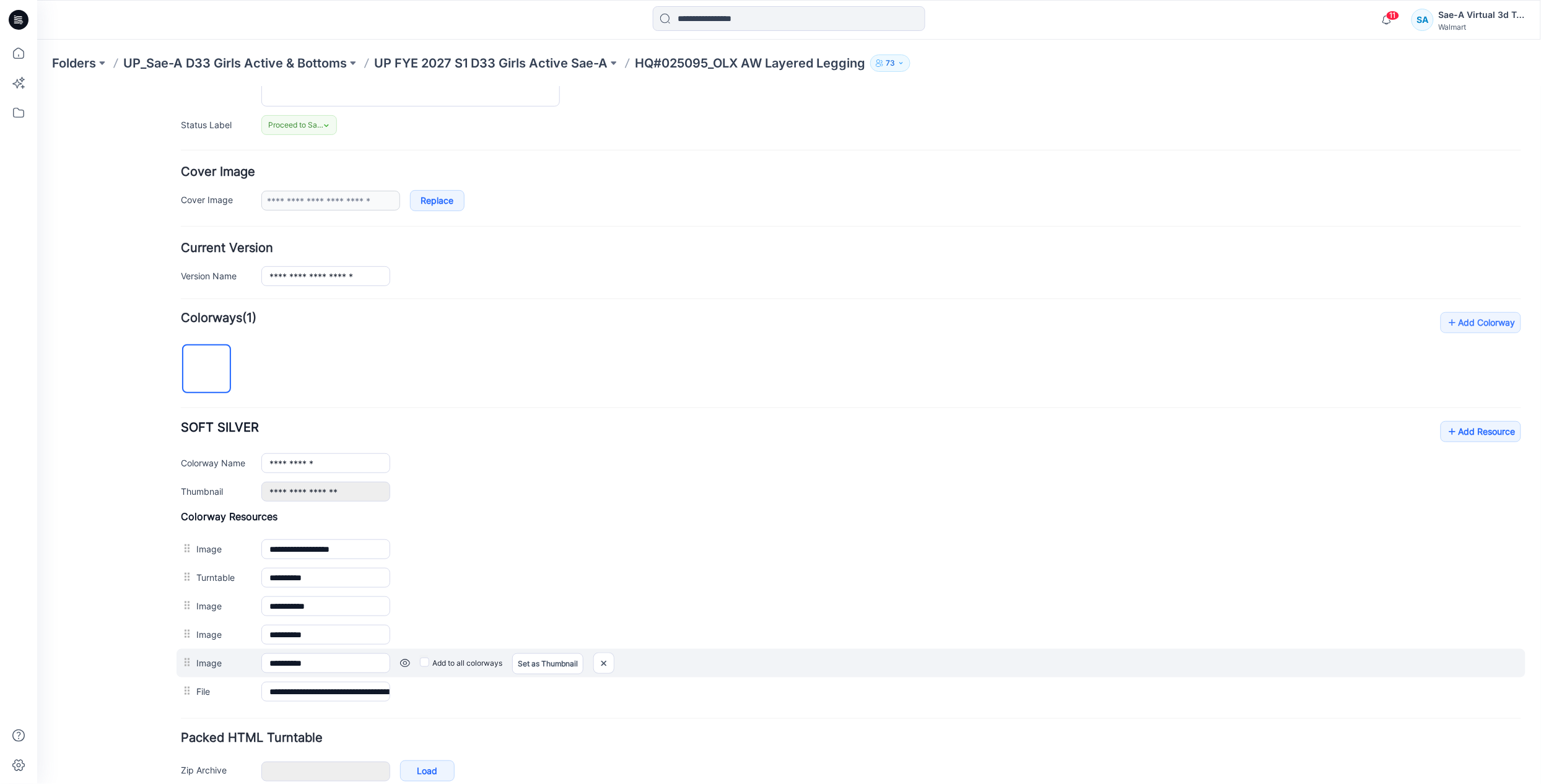
scroll to position [229, 0]
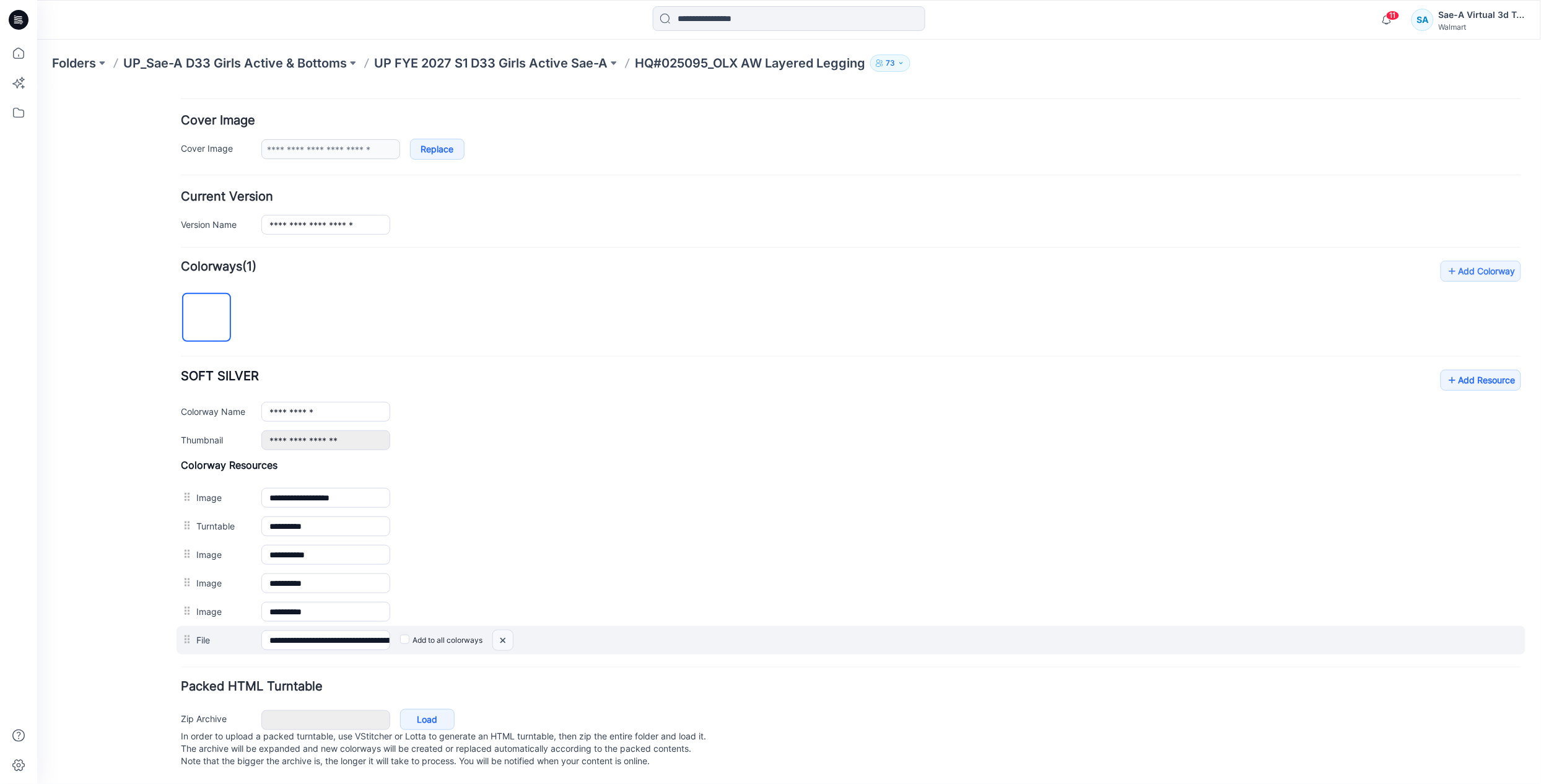
click at [499, 630] on img at bounding box center [502, 640] width 20 height 20
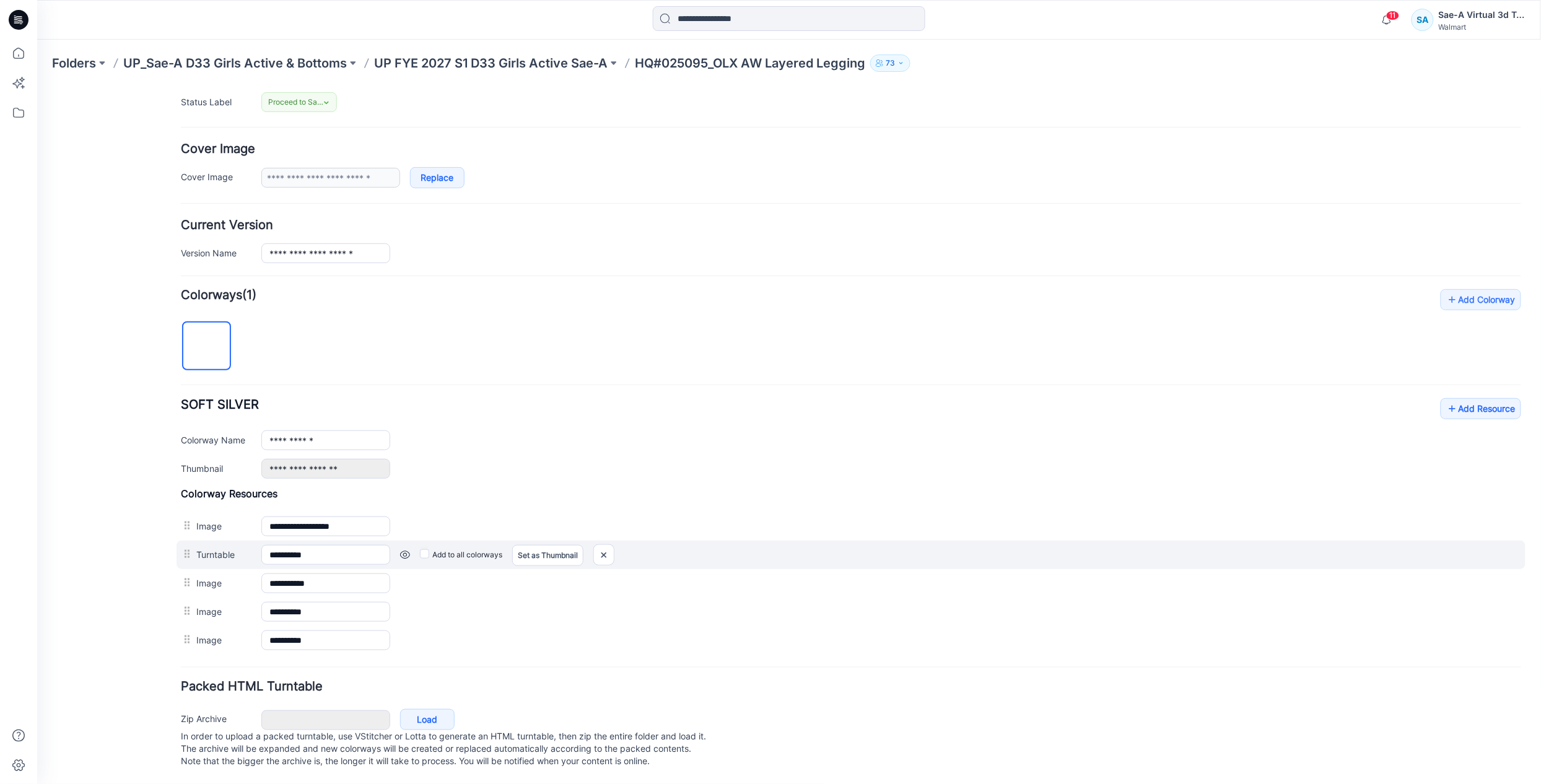
scroll to position [201, 0]
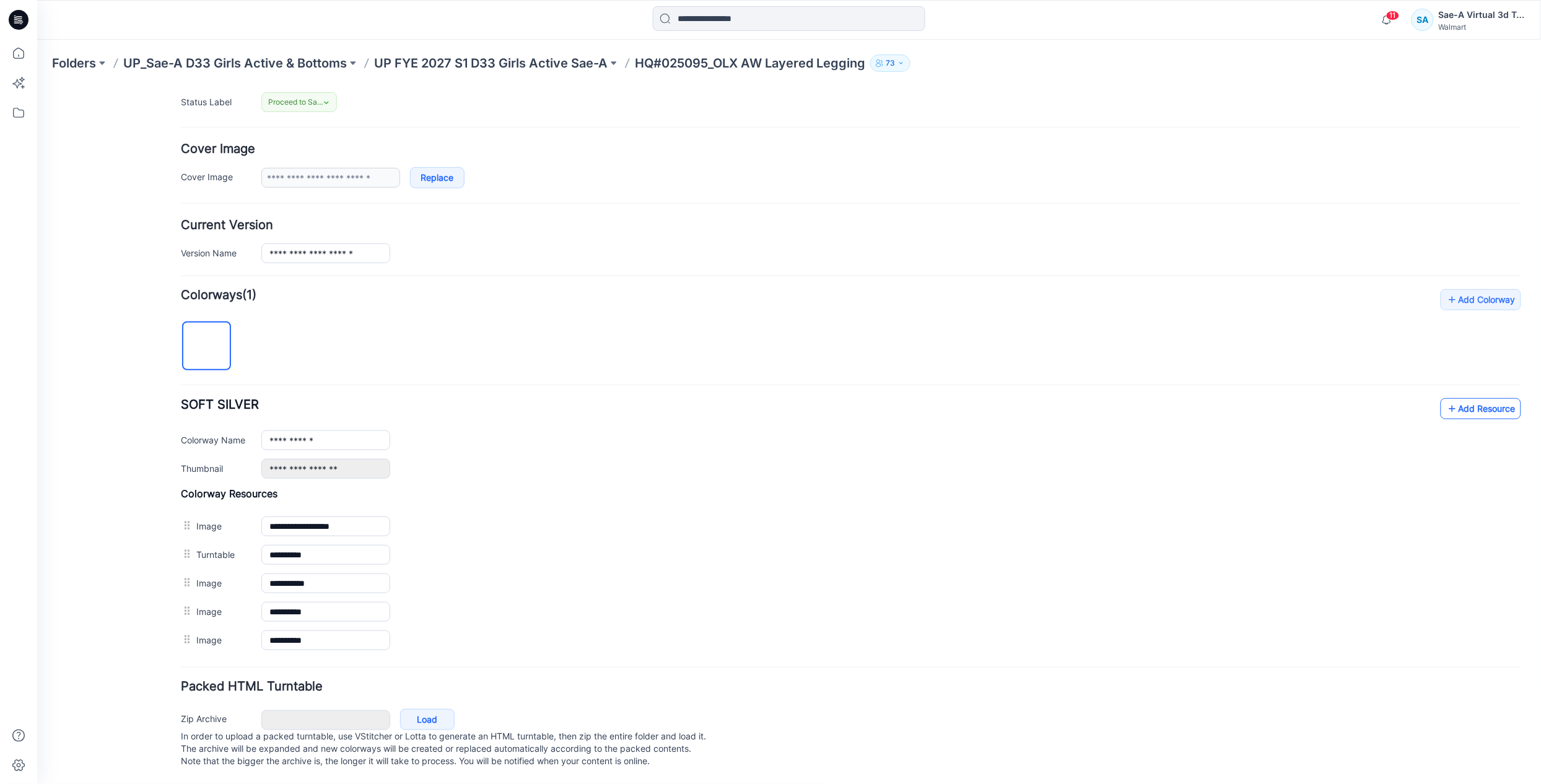
click at [1451, 397] on link "Add Resource" at bounding box center [1481, 407] width 81 height 21
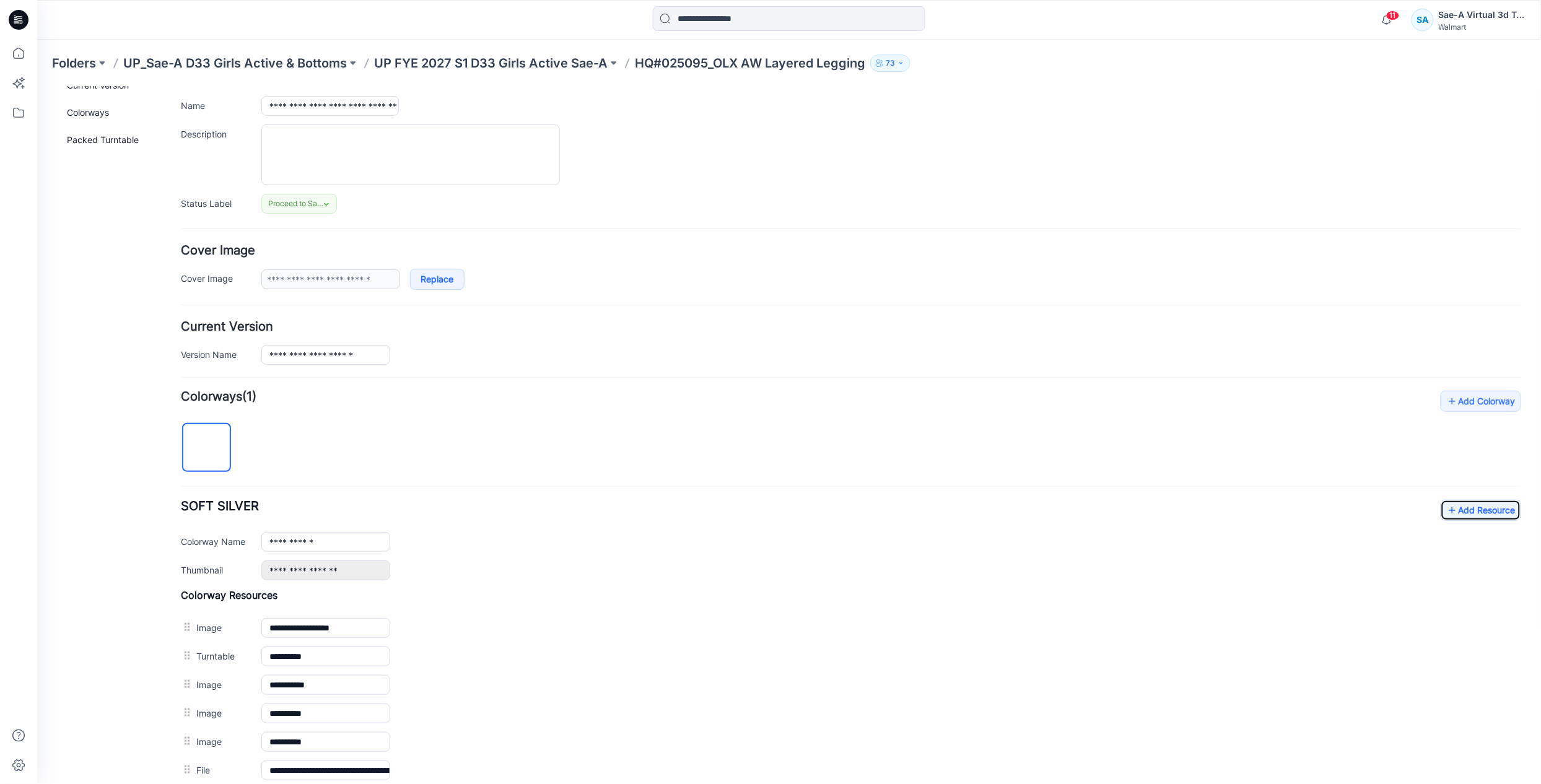
scroll to position [0, 0]
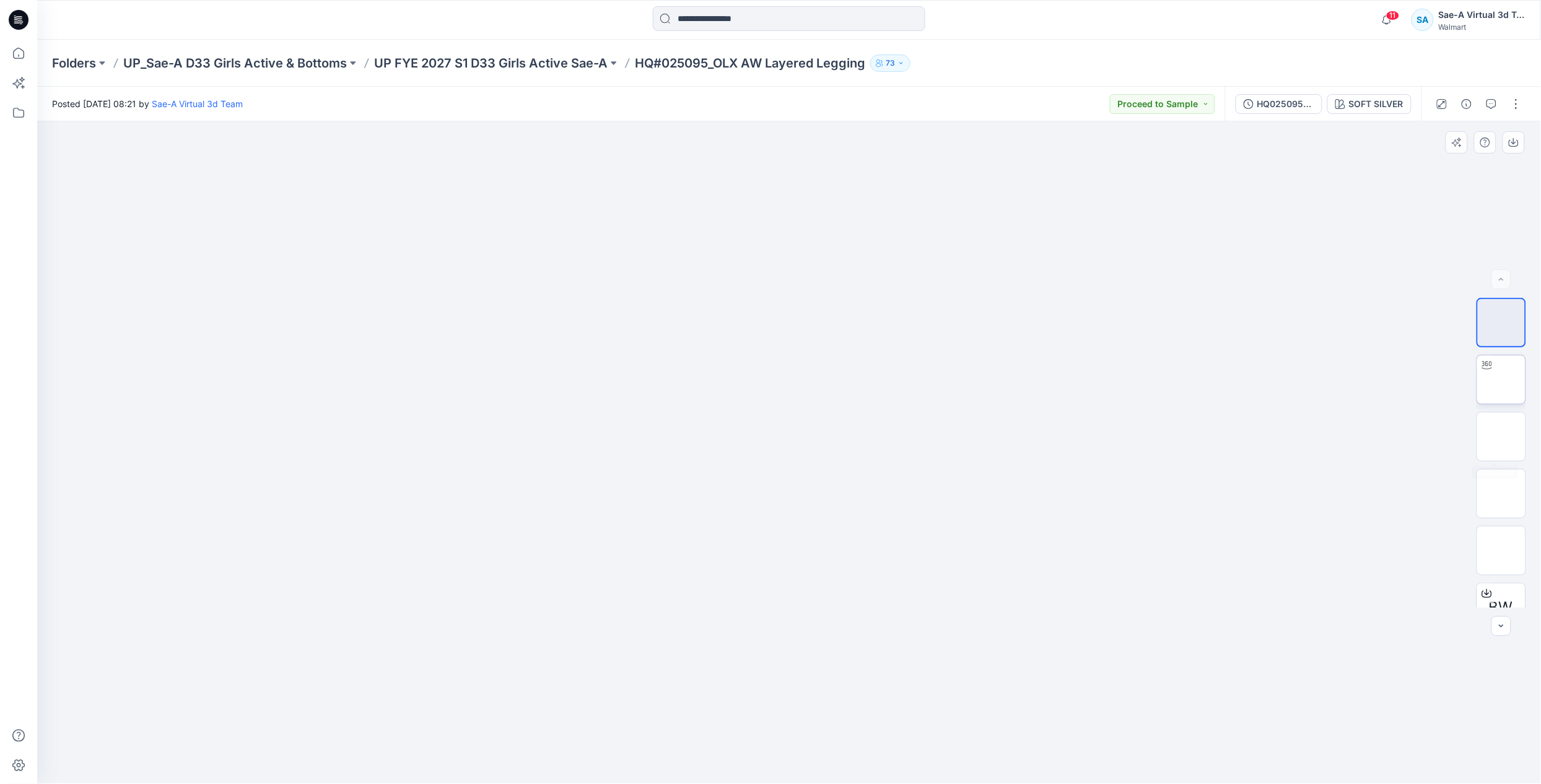
click at [1501, 380] on img at bounding box center [1501, 380] width 0 height 0
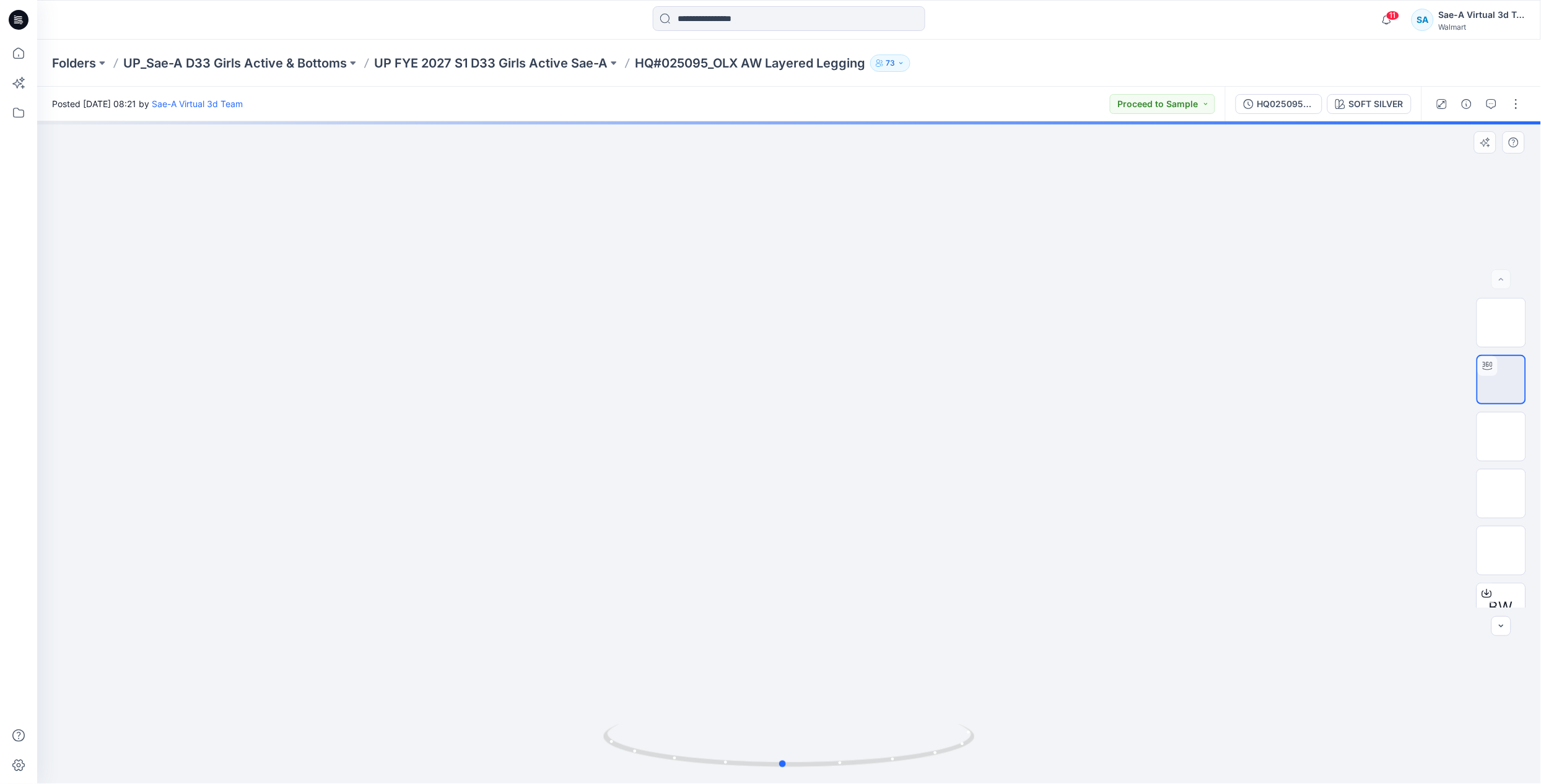
drag, startPoint x: 932, startPoint y: 759, endPoint x: 554, endPoint y: 724, distance: 379.6
click at [554, 724] on div at bounding box center [789, 452] width 1504 height 662
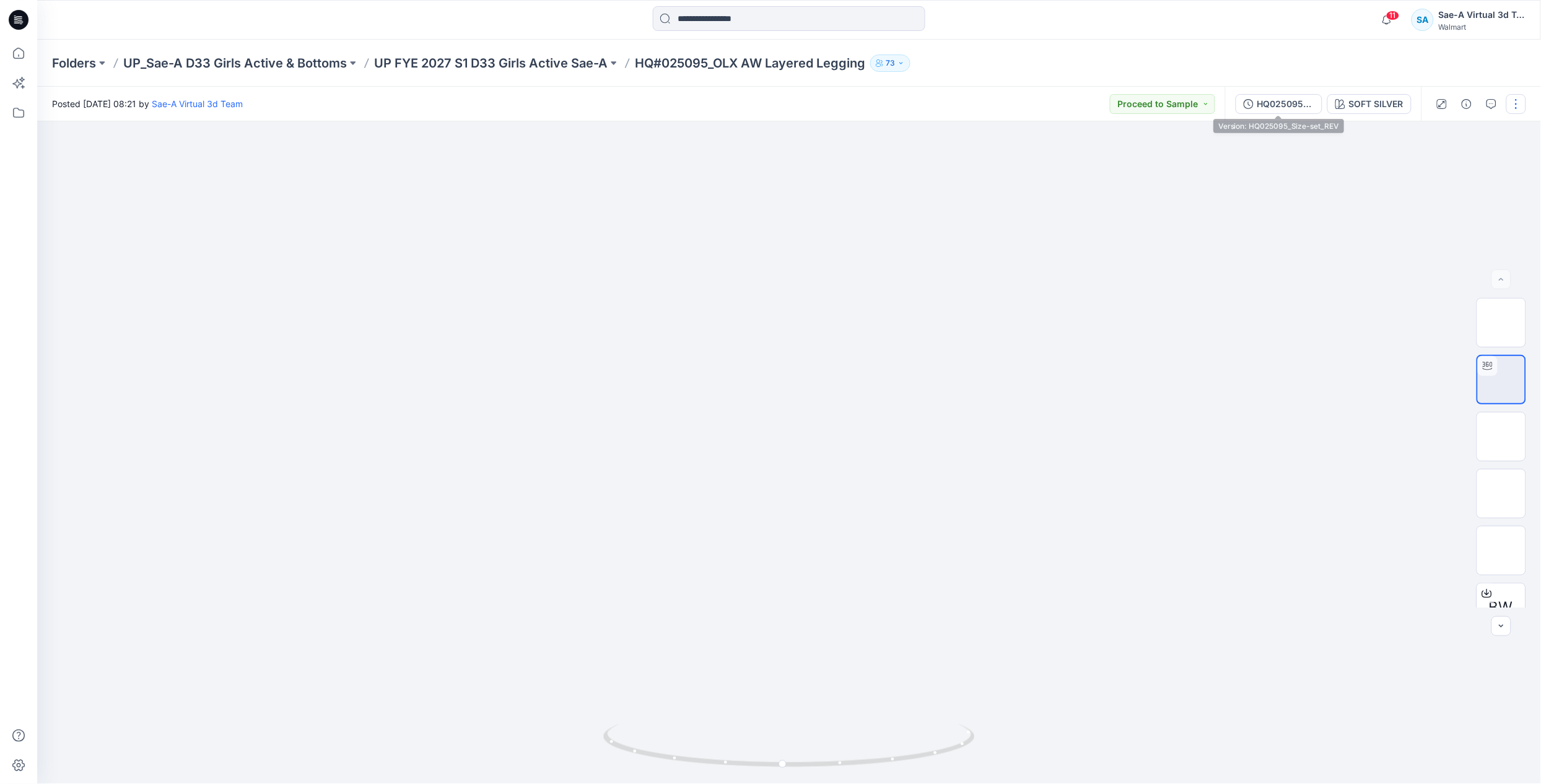
click at [1271, 112] on button "HQ025095_Size-set_REV" at bounding box center [1279, 104] width 87 height 20
